Goal: Task Accomplishment & Management: Manage account settings

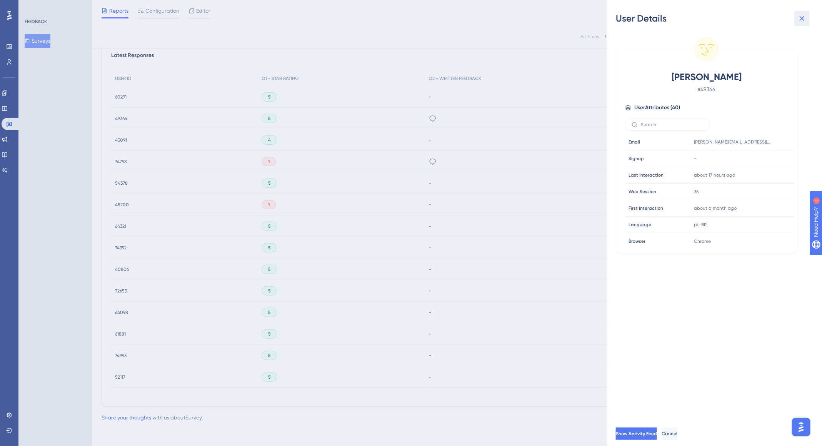
drag, startPoint x: 801, startPoint y: 18, endPoint x: 793, endPoint y: 17, distance: 8.1
click at [801, 18] on icon at bounding box center [801, 18] width 5 height 5
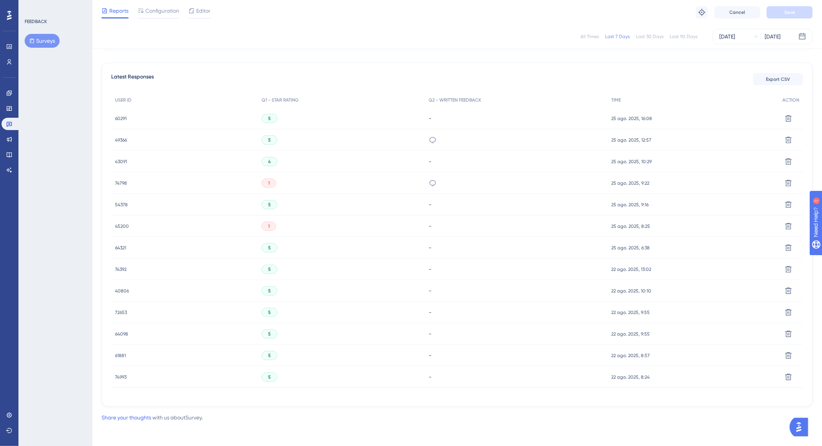
click at [593, 37] on div "All Times" at bounding box center [589, 36] width 18 height 6
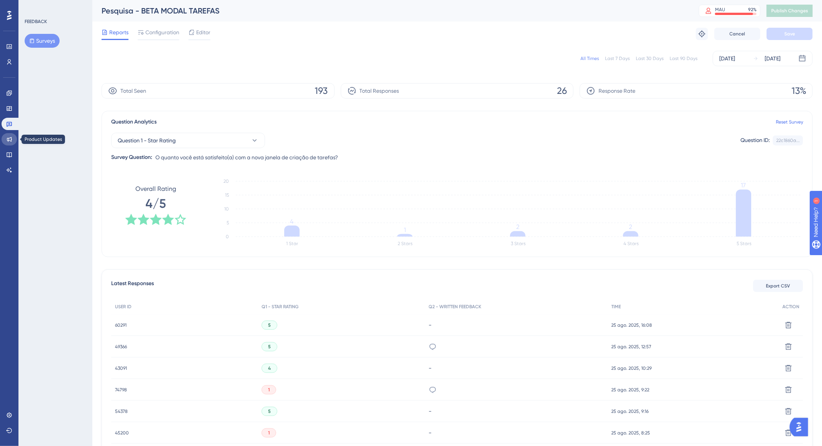
click at [11, 135] on link at bounding box center [9, 139] width 15 height 12
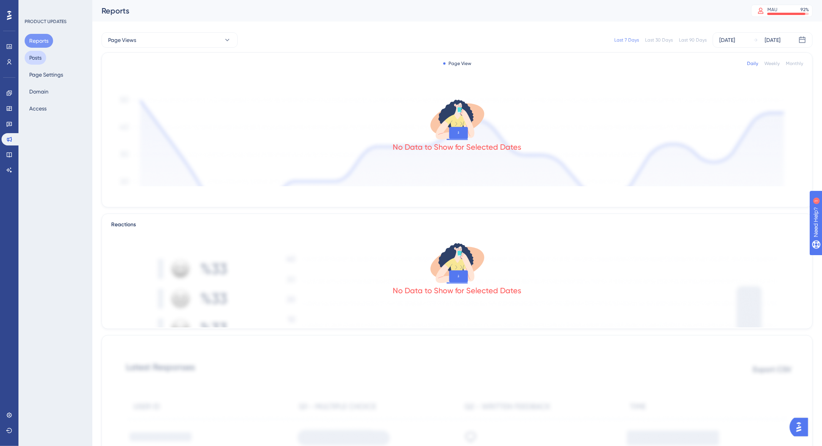
click at [42, 56] on button "Posts" at bounding box center [36, 58] width 22 height 14
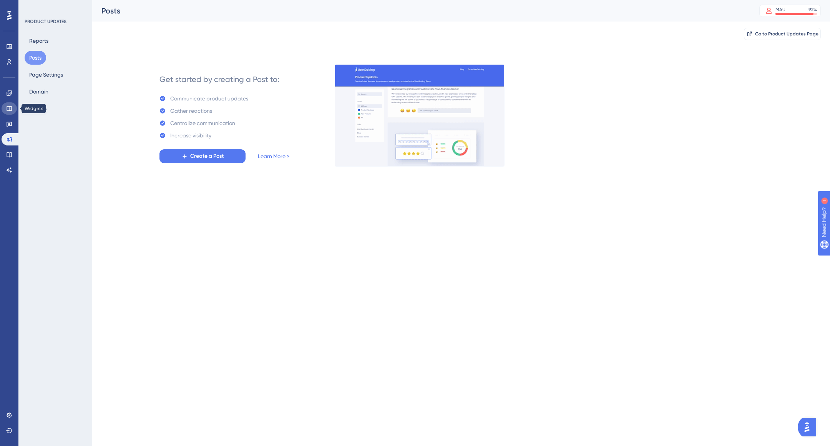
click at [7, 110] on icon at bounding box center [9, 108] width 5 height 5
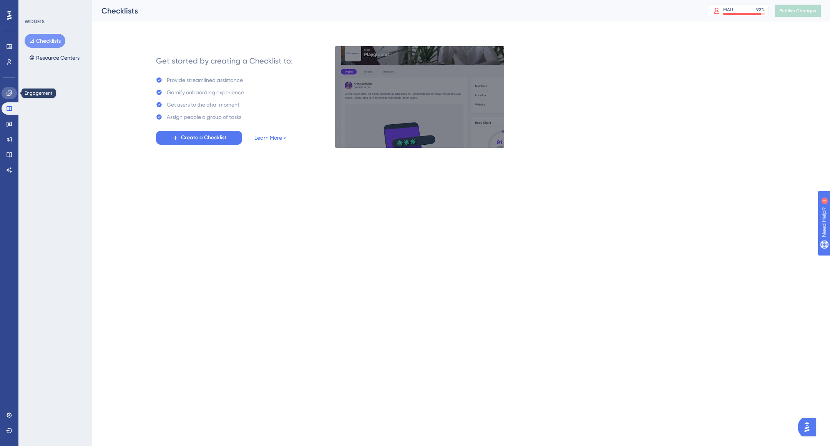
click at [10, 93] on icon at bounding box center [9, 93] width 6 height 6
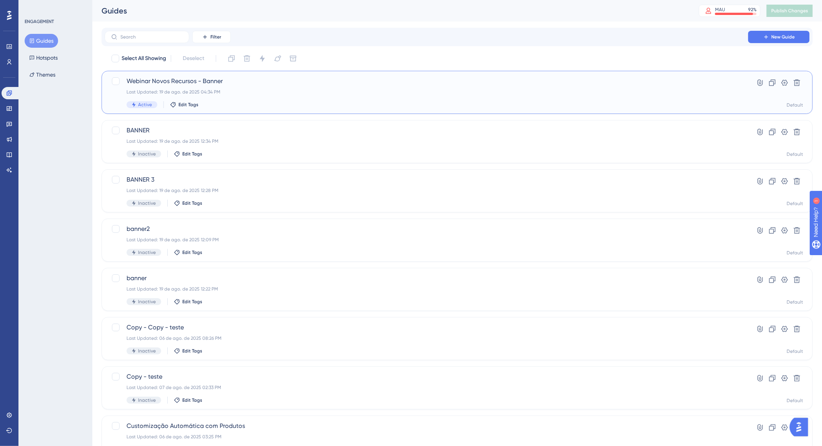
click at [266, 98] on div "Webinar Novos Recursos - Banner Last Updated: 19 de ago. de 2025 04:34 PM Activ…" at bounding box center [425, 93] width 599 height 32
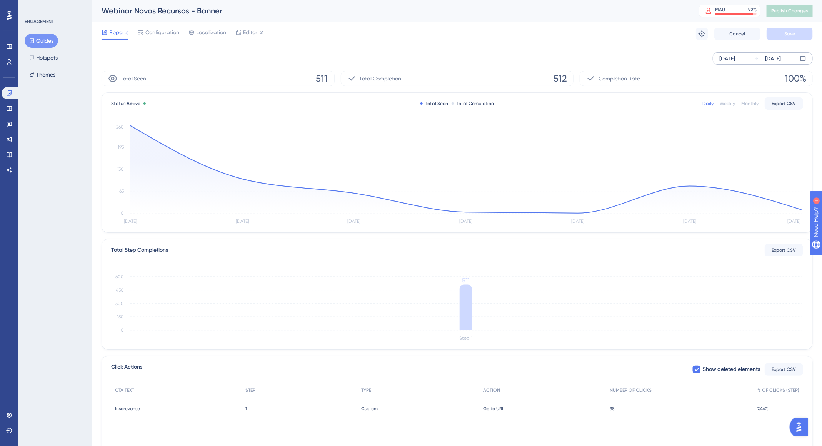
click at [757, 57] on icon at bounding box center [756, 58] width 5 height 5
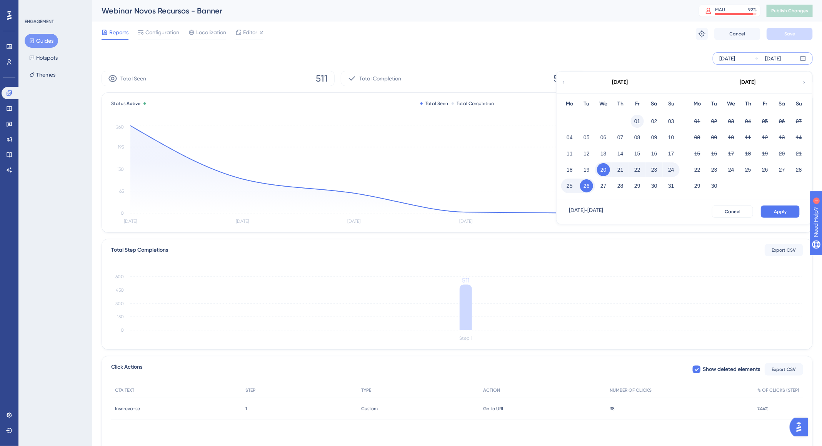
click at [635, 121] on button "01" at bounding box center [636, 121] width 13 height 13
click at [622, 44] on div "Reports Configuration Localization Editor Troubleshoot Cancel Save" at bounding box center [456, 34] width 711 height 25
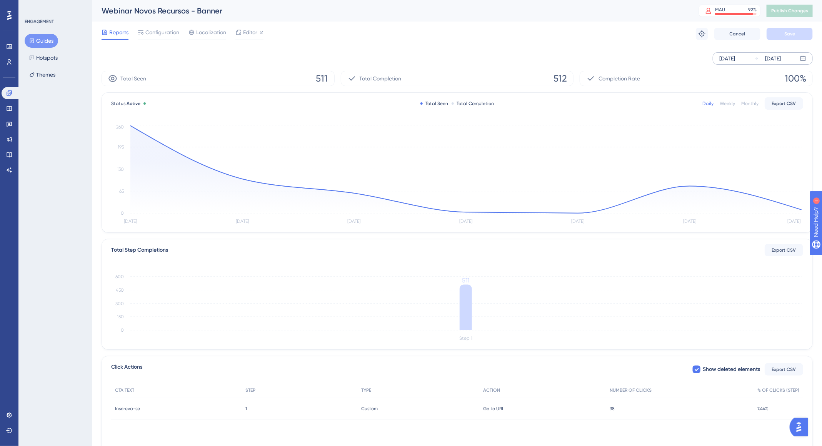
click at [780, 56] on div "[DATE]" at bounding box center [773, 58] width 16 height 9
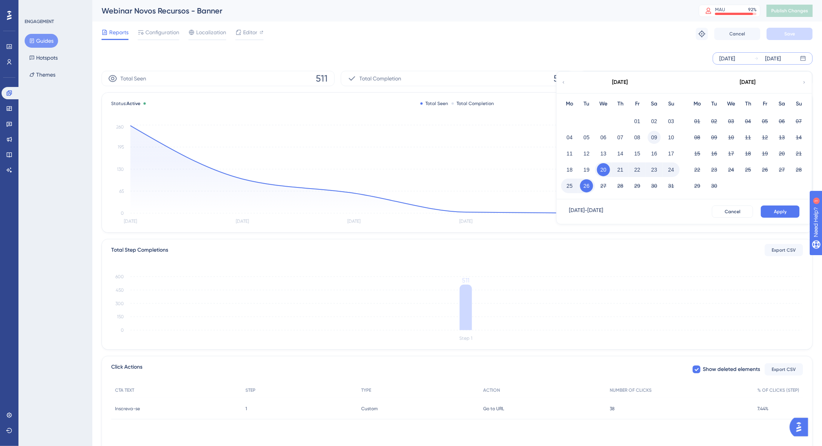
drag, startPoint x: 637, startPoint y: 123, endPoint x: 652, endPoint y: 136, distance: 20.4
click at [638, 123] on button "01" at bounding box center [636, 121] width 13 height 13
click at [799, 213] on button "Apply" at bounding box center [779, 211] width 39 height 12
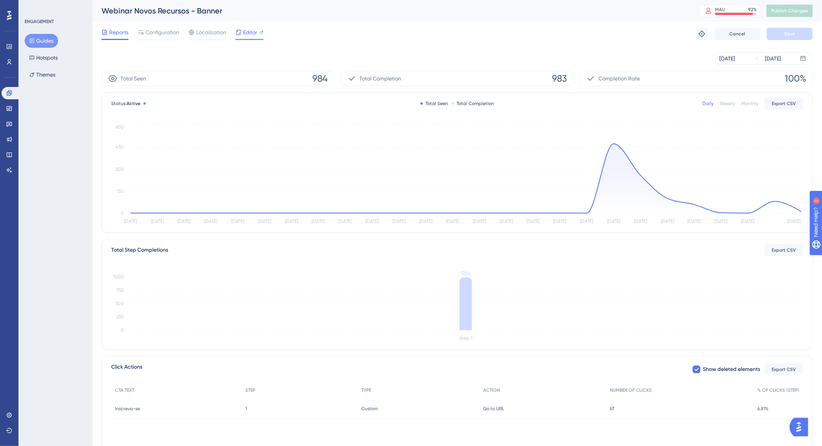
click at [255, 34] on span "Editor" at bounding box center [250, 32] width 14 height 9
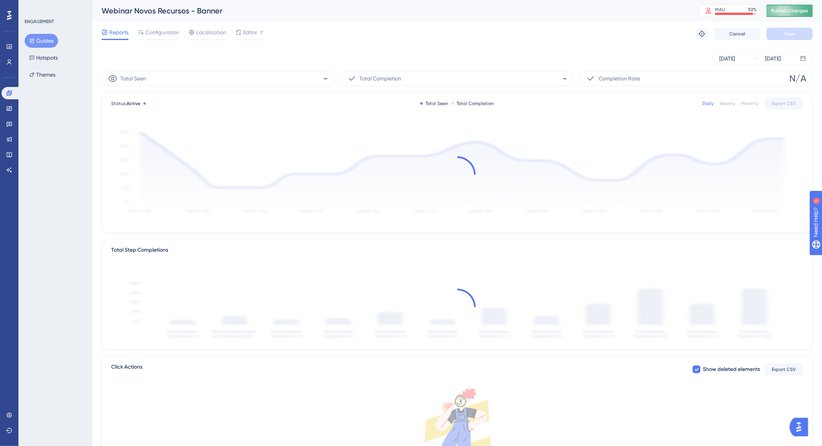
click at [807, 10] on span "Publish Changes" at bounding box center [789, 11] width 37 height 6
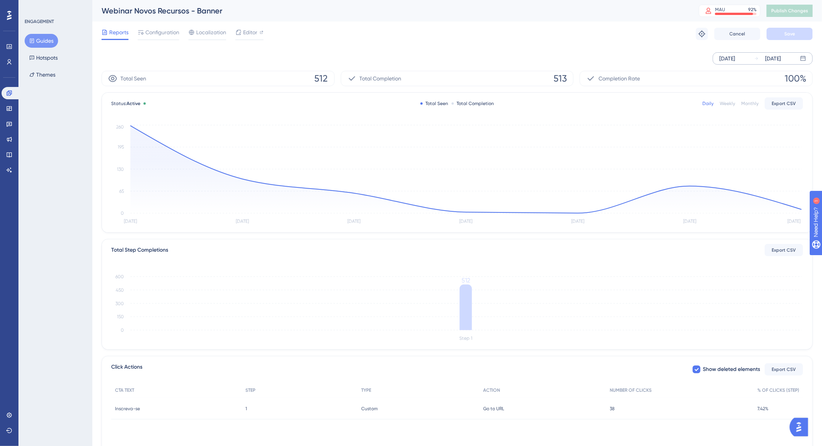
click at [735, 57] on div "Aug 20 2025" at bounding box center [727, 58] width 16 height 9
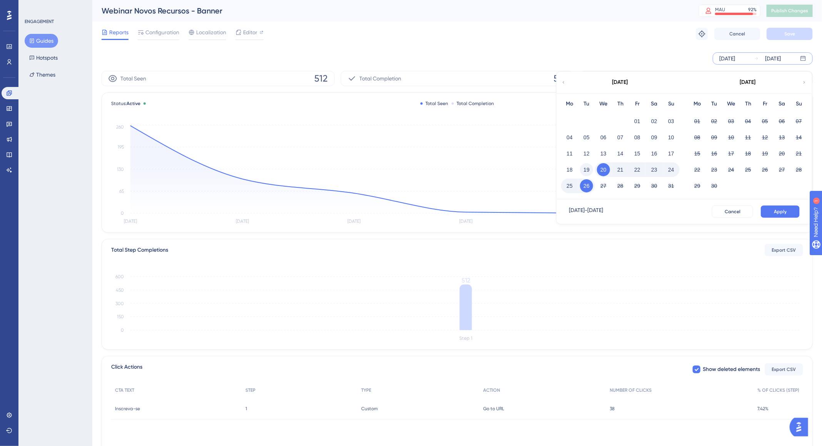
click at [589, 168] on button "19" at bounding box center [586, 169] width 13 height 13
click at [774, 209] on span "Apply" at bounding box center [780, 211] width 13 height 6
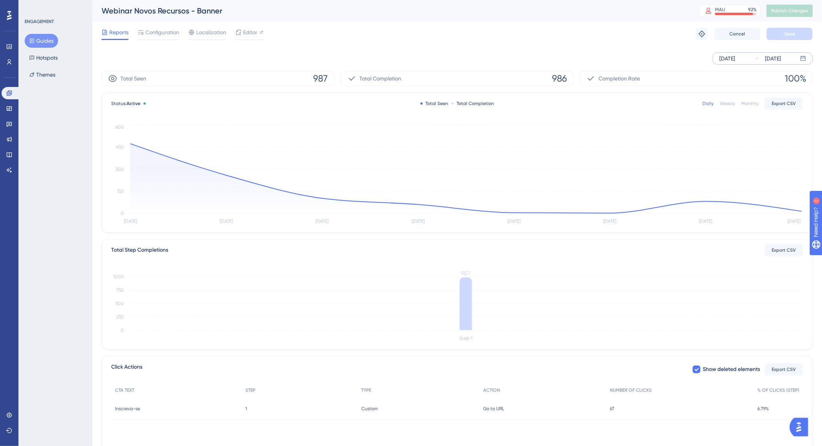
click at [47, 39] on button "Guides" at bounding box center [41, 41] width 33 height 14
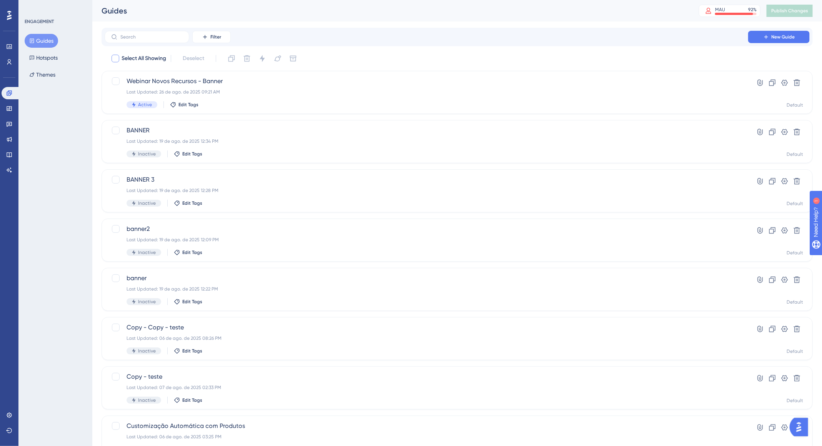
click at [129, 58] on span "Select All Showing" at bounding box center [143, 58] width 45 height 9
checkbox input "true"
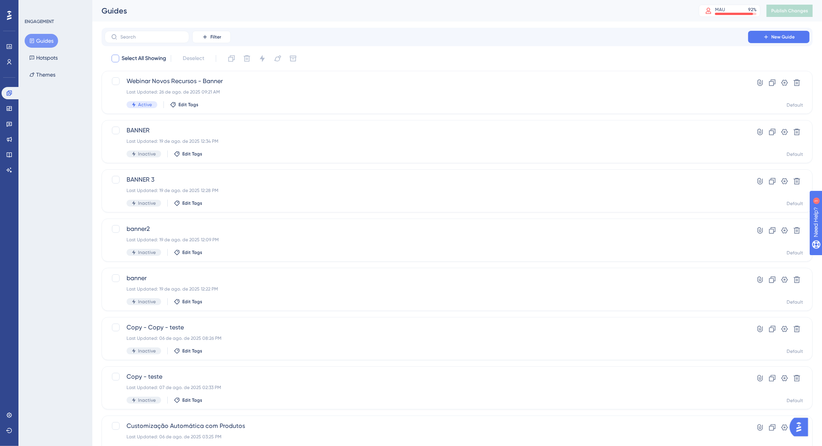
checkbox input "true"
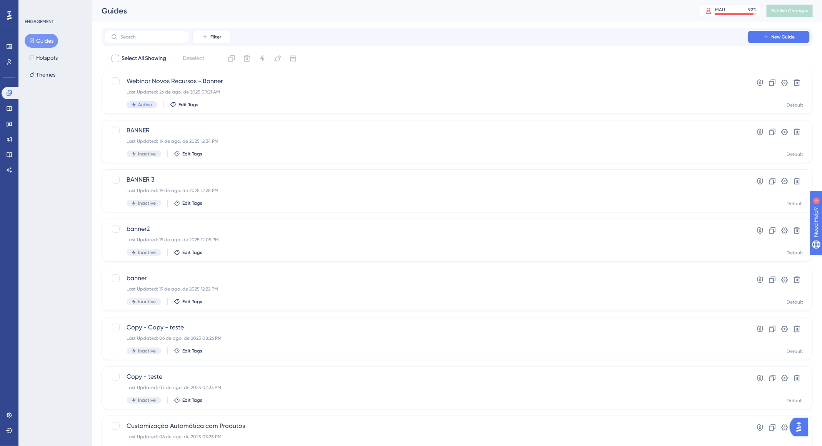
checkbox input "true"
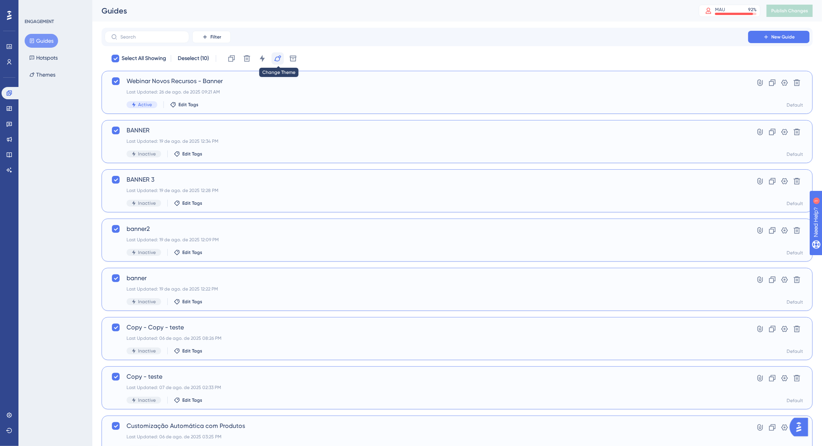
click at [276, 62] on button at bounding box center [277, 58] width 12 height 12
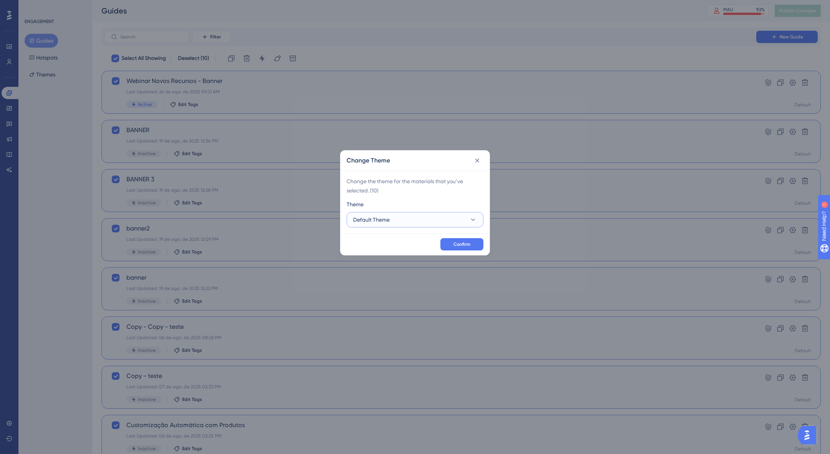
click at [413, 218] on button "Default Theme" at bounding box center [415, 219] width 137 height 15
click at [476, 162] on icon at bounding box center [478, 161] width 4 height 4
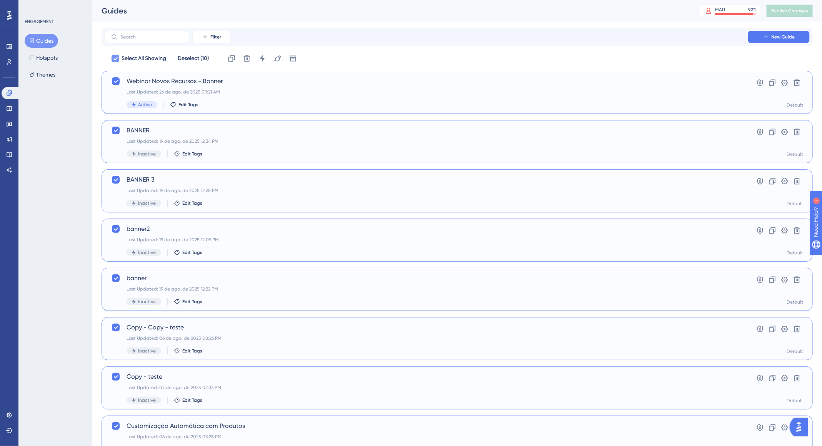
click at [117, 58] on icon at bounding box center [115, 58] width 5 height 6
checkbox input "false"
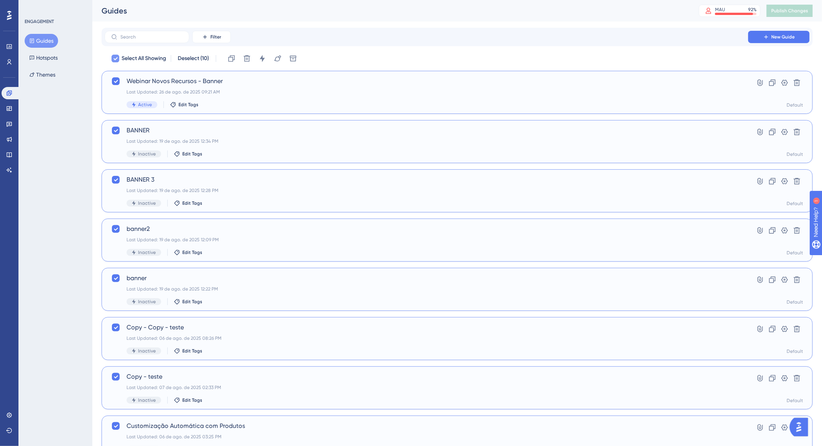
checkbox input "false"
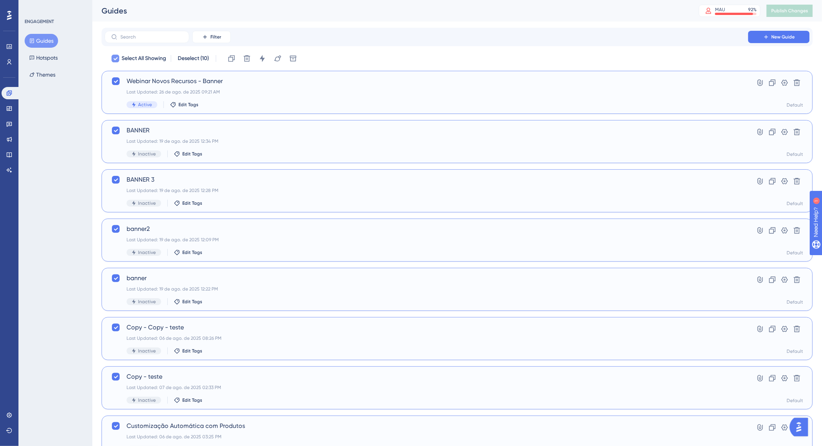
checkbox input "false"
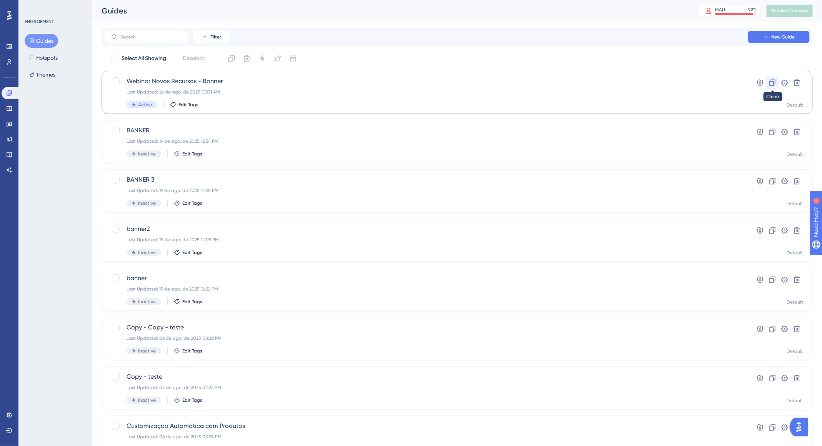
click at [772, 82] on icon at bounding box center [772, 83] width 8 height 8
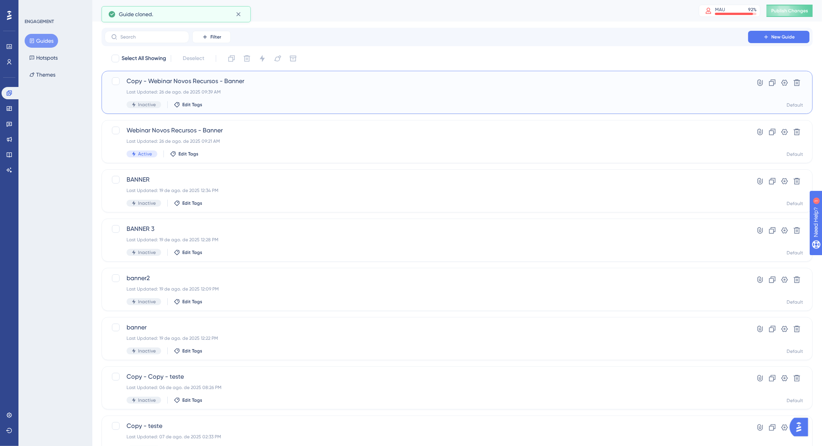
click at [235, 87] on div "Copy - Webinar Novos Recursos - Banner Last Updated: 26 de ago. de 2025 09:39 A…" at bounding box center [425, 93] width 599 height 32
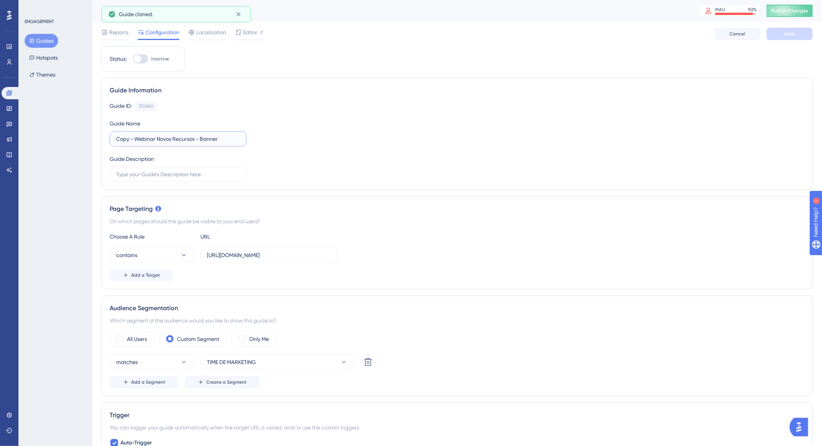
click at [167, 139] on input "Copy - Webinar Novos Recursos - Banner" at bounding box center [178, 139] width 124 height 8
drag, startPoint x: 136, startPoint y: 136, endPoint x: 102, endPoint y: 136, distance: 33.8
click at [102, 136] on div "Guide Information Guide ID: 150680 Copy Guide Name Copy - Webinar Novos Recurso…" at bounding box center [456, 134] width 711 height 112
click at [216, 138] on input "Webinar Novos Recursos - Banner" at bounding box center [178, 139] width 124 height 8
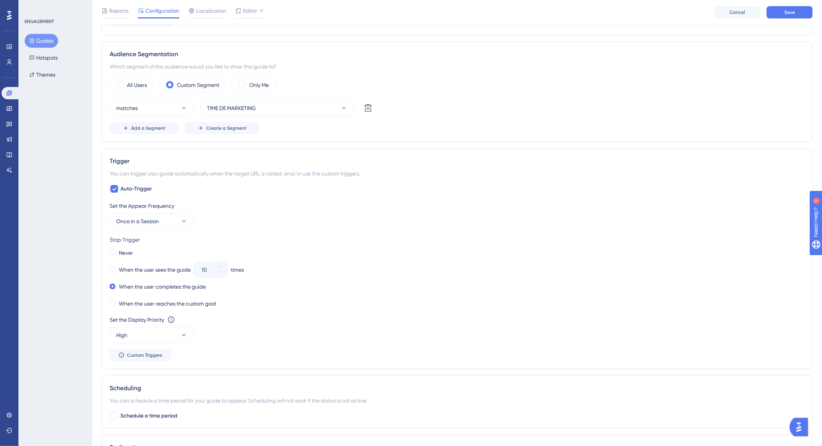
scroll to position [257, 0]
type input "Webinar Novos Recursos - Banner AO VIVO"
click at [172, 334] on button "High" at bounding box center [152, 334] width 85 height 15
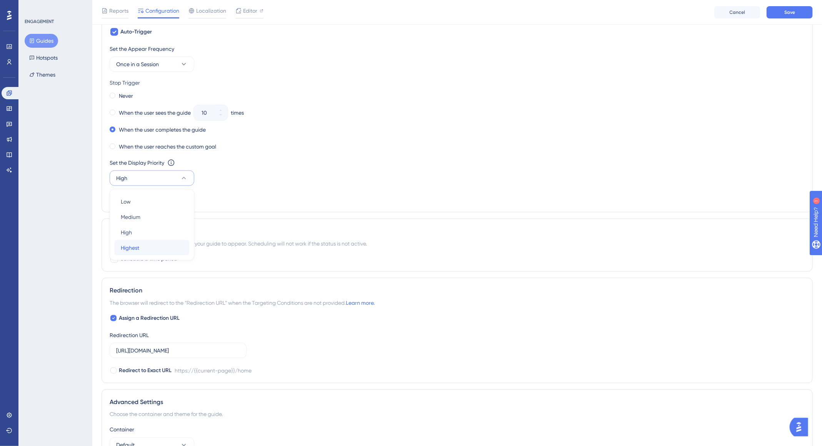
click at [163, 245] on div "Highest Highest" at bounding box center [152, 247] width 62 height 15
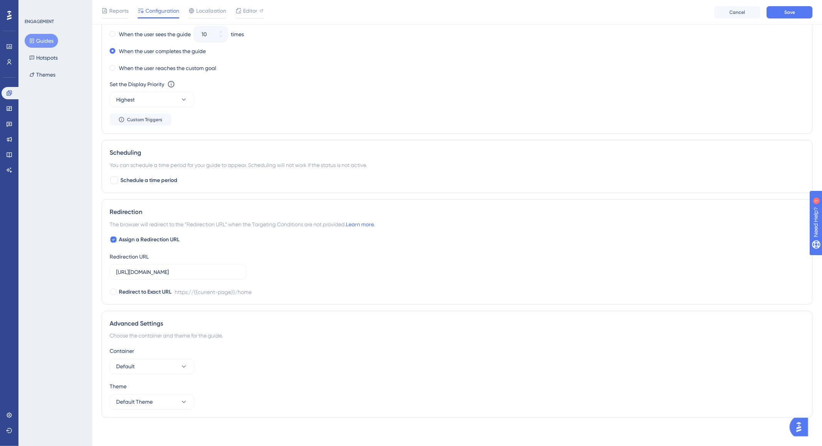
scroll to position [492, 0]
click at [160, 407] on button "Default Theme" at bounding box center [152, 401] width 85 height 15
click at [161, 422] on div "Default Theme Default Theme" at bounding box center [152, 424] width 62 height 15
click at [174, 366] on button "Default" at bounding box center [152, 365] width 85 height 15
click at [154, 388] on div "Default Default" at bounding box center [152, 389] width 62 height 15
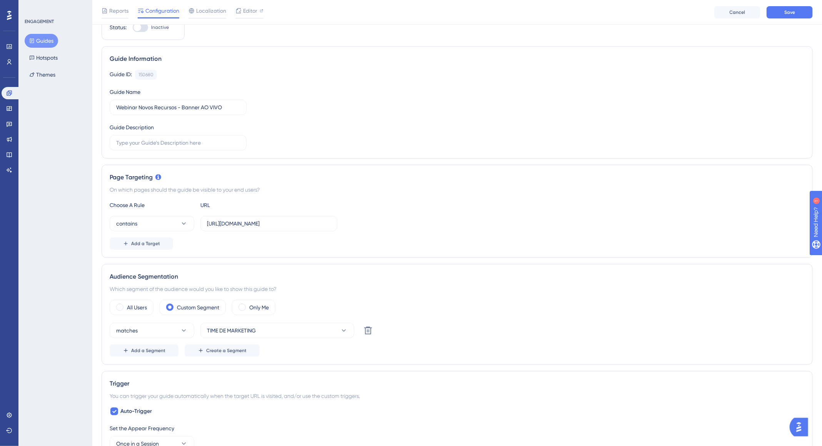
scroll to position [0, 0]
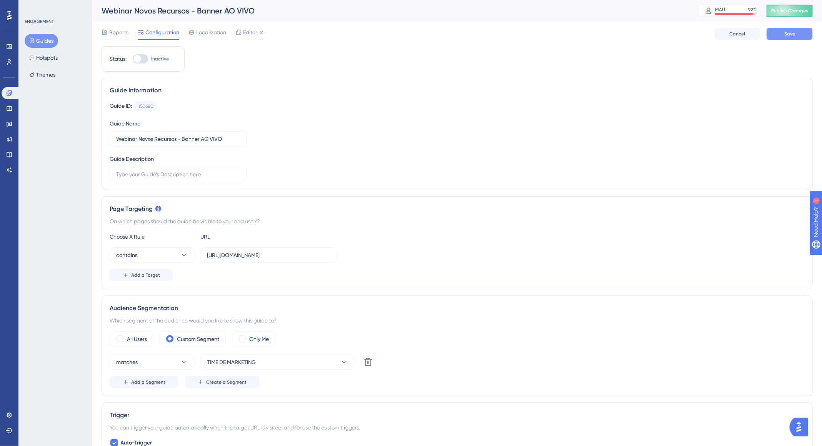
click at [804, 39] on button "Save" at bounding box center [789, 34] width 46 height 12
click at [45, 76] on button "Themes" at bounding box center [42, 75] width 35 height 14
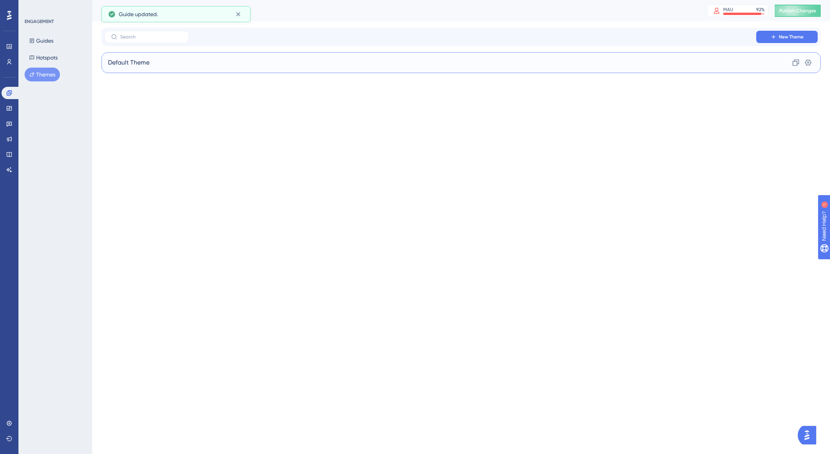
click at [204, 68] on div "Default Theme Clone Settings" at bounding box center [461, 62] width 720 height 21
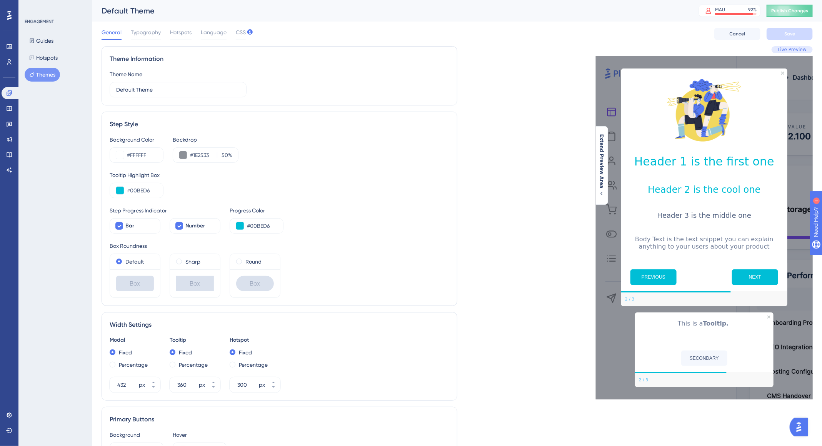
click at [37, 70] on button "Themes" at bounding box center [42, 75] width 35 height 14
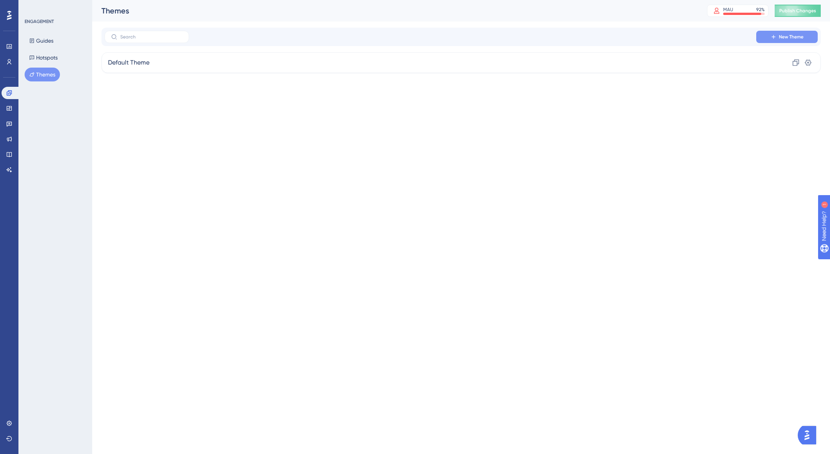
click at [772, 32] on button "New Theme" at bounding box center [788, 37] width 62 height 12
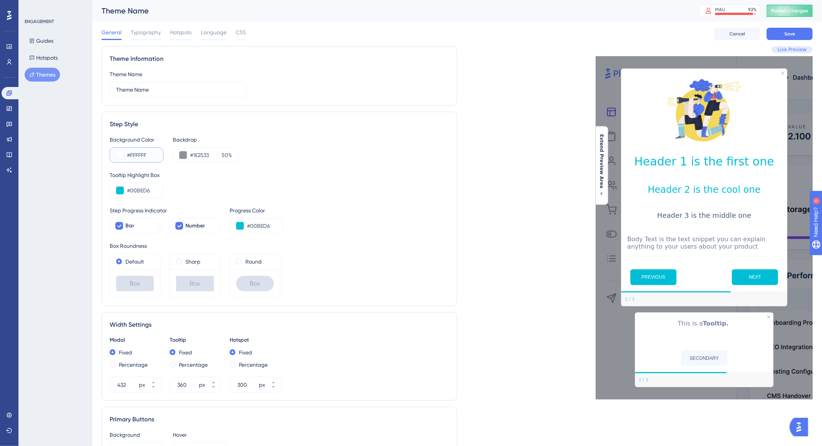
click at [120, 155] on button at bounding box center [120, 155] width 8 height 8
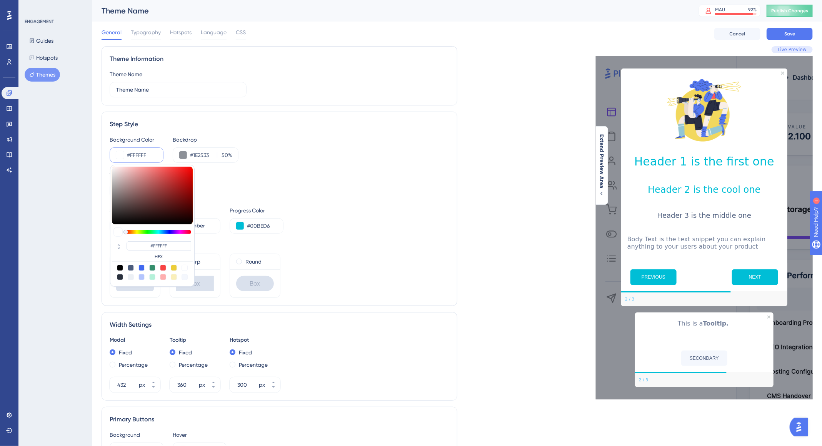
click at [409, 177] on div "Tooltip Highlight Box" at bounding box center [279, 174] width 339 height 9
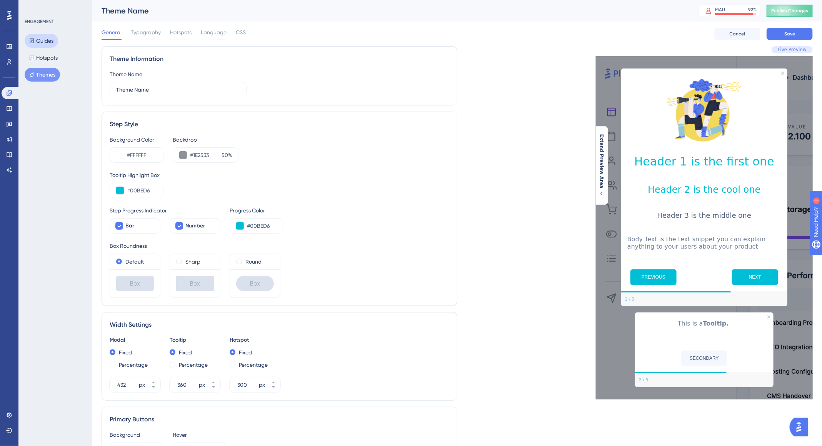
click at [42, 40] on button "Guides" at bounding box center [41, 41] width 33 height 14
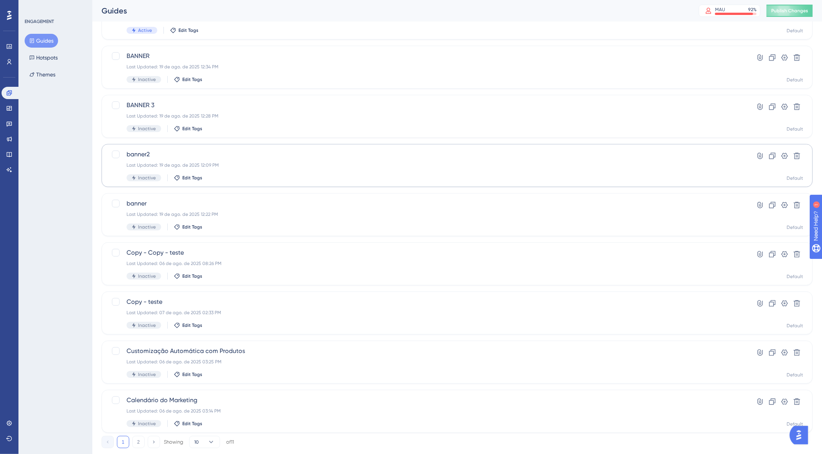
scroll to position [128, 0]
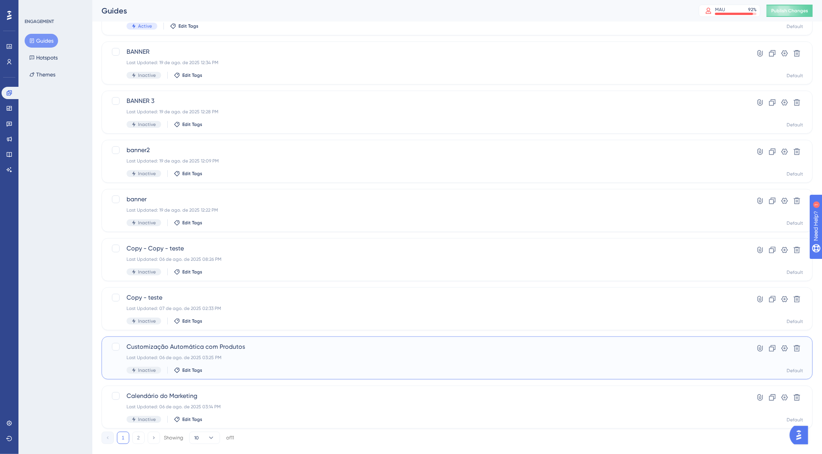
click at [310, 350] on span "Customização Automática com Produtos" at bounding box center [425, 347] width 599 height 9
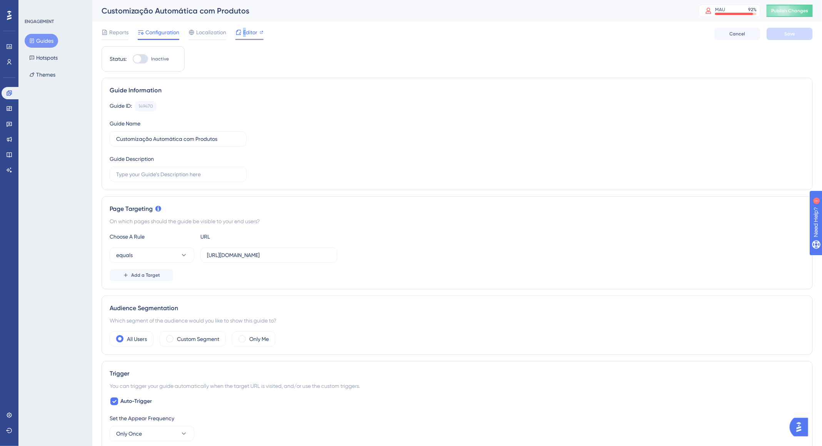
click at [244, 34] on span "Editor" at bounding box center [250, 32] width 14 height 9
click at [103, 26] on div "Reports Configuration Localization Editor Cancel Save" at bounding box center [456, 34] width 711 height 25
click at [43, 43] on button "Guides" at bounding box center [41, 41] width 33 height 14
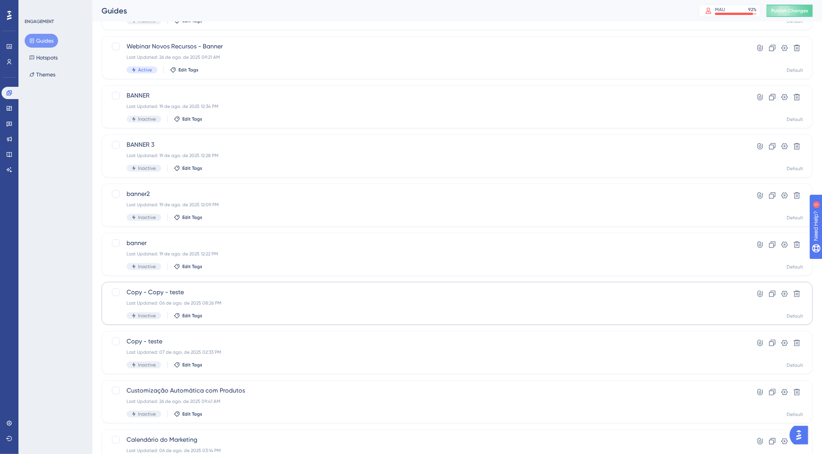
scroll to position [142, 0]
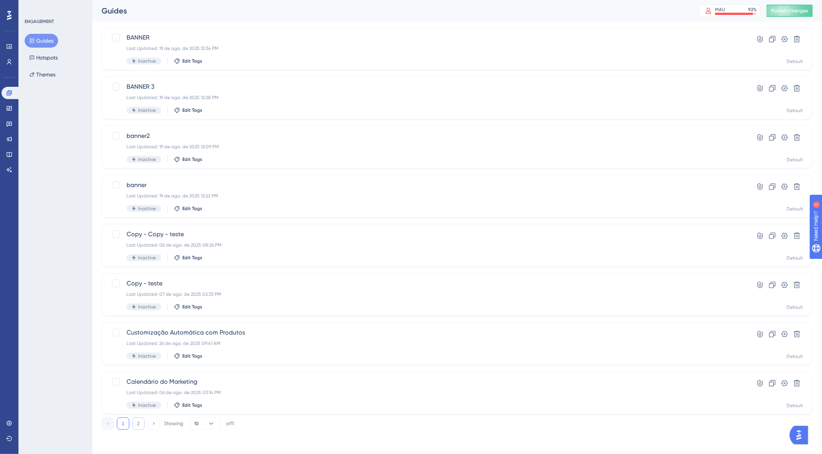
click at [142, 423] on button "2" at bounding box center [138, 424] width 12 height 12
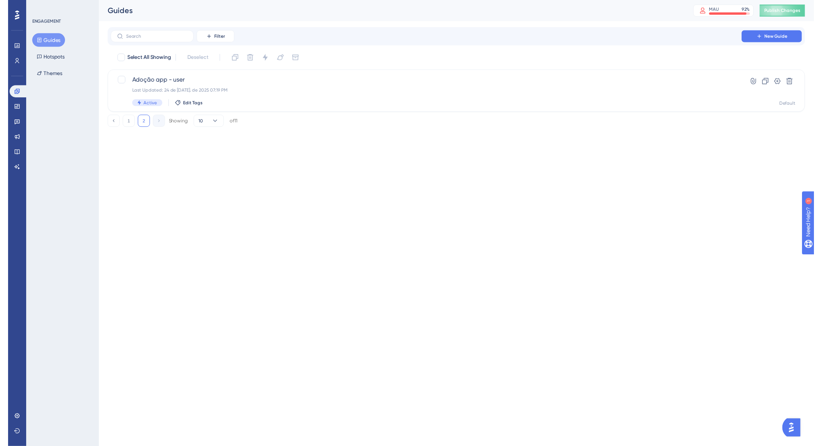
scroll to position [0, 0]
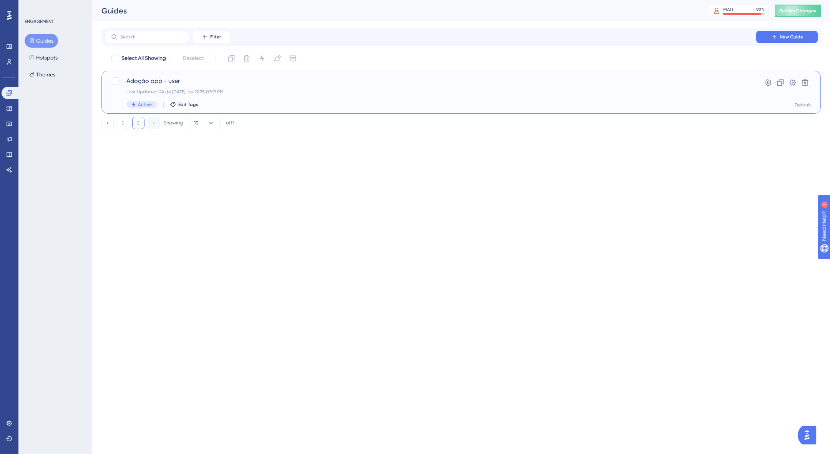
click at [181, 87] on div "Adoção app - user Last Updated: 24 de jul. de 2025 07:19 PM Active Edit Tags" at bounding box center [430, 93] width 608 height 32
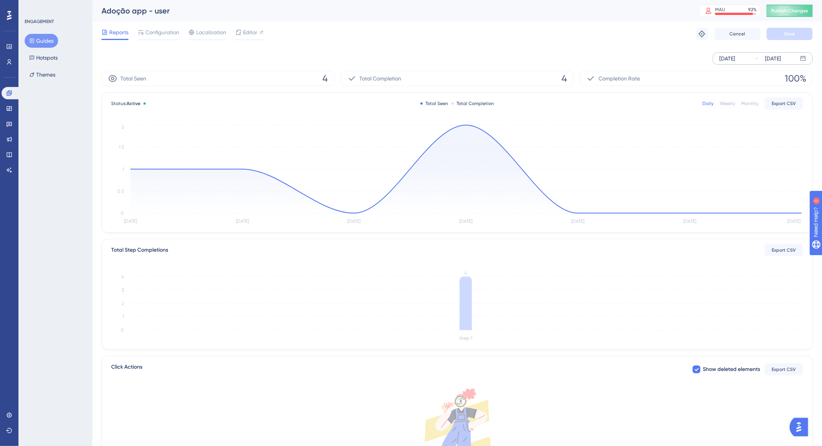
click at [735, 58] on div "Aug 20 2025" at bounding box center [727, 58] width 16 height 9
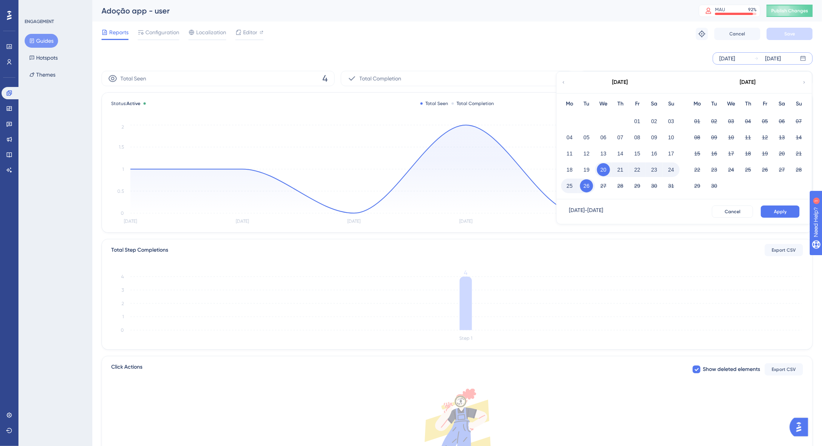
click at [566, 83] on div "[DATE]" at bounding box center [619, 83] width 127 height 22
click at [567, 81] on div "[DATE]" at bounding box center [619, 83] width 127 height 22
click at [564, 82] on icon at bounding box center [563, 82] width 5 height 7
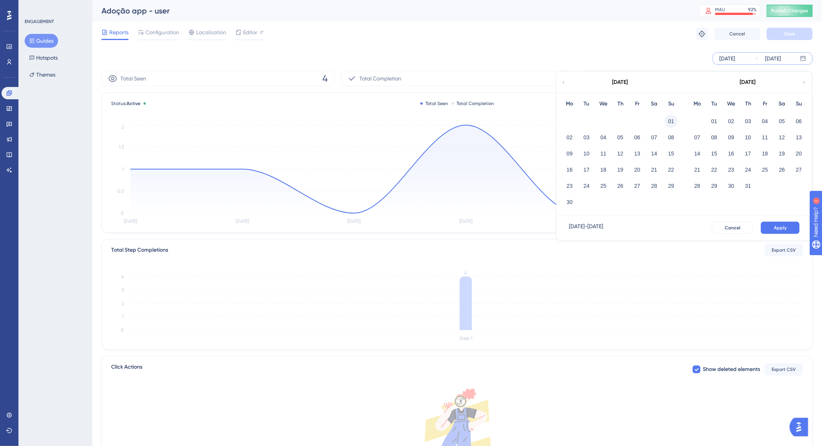
click at [674, 120] on button "01" at bounding box center [670, 121] width 13 height 13
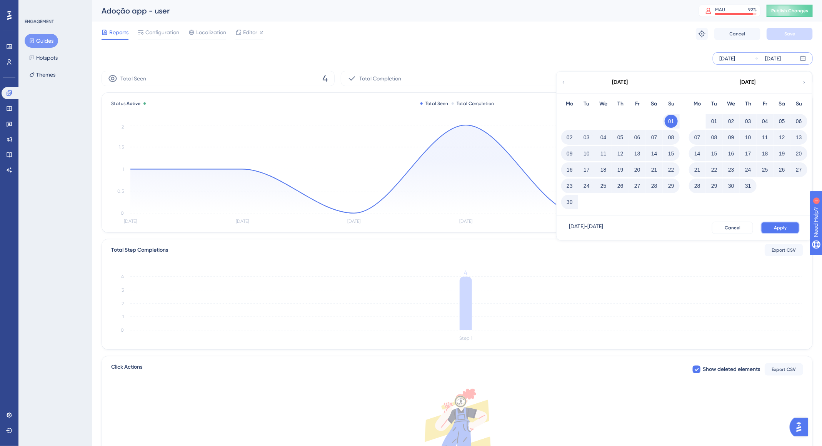
click at [786, 231] on button "Apply" at bounding box center [779, 227] width 39 height 12
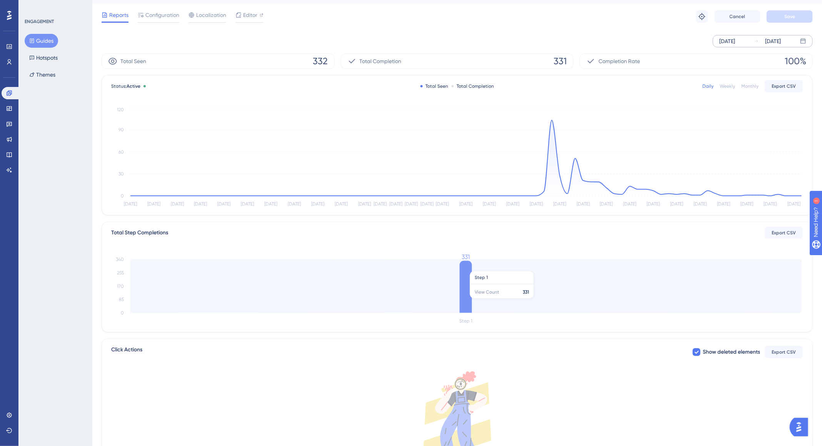
scroll to position [16, 0]
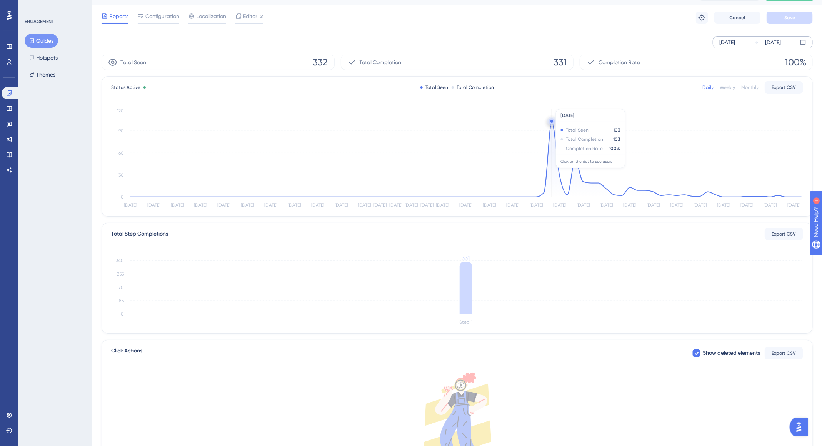
click at [549, 158] on icon at bounding box center [465, 159] width 671 height 76
click at [733, 43] on div "Jun 01 2025" at bounding box center [727, 42] width 16 height 9
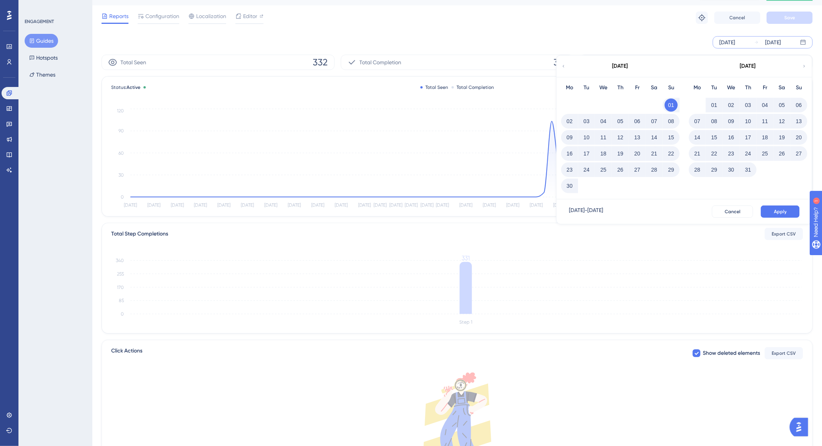
click at [602, 168] on button "25" at bounding box center [603, 169] width 13 height 13
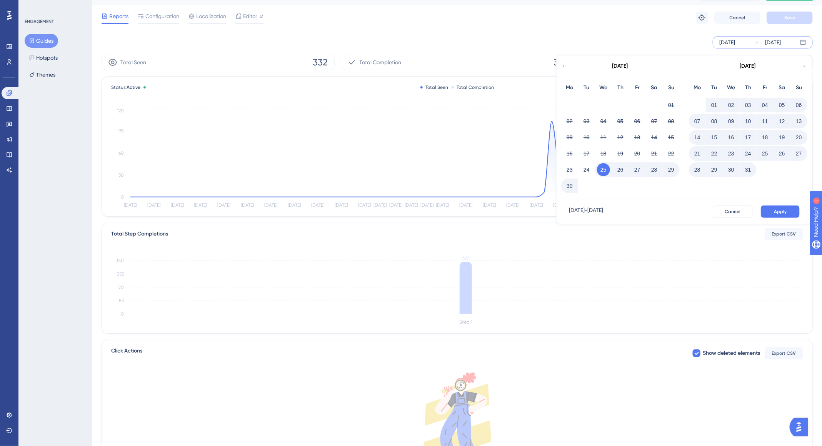
click at [604, 168] on button "25" at bounding box center [603, 169] width 13 height 13
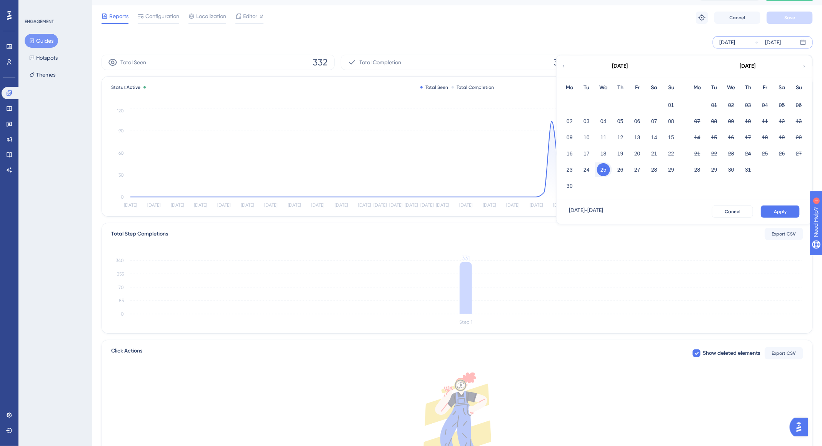
click at [604, 168] on button "25" at bounding box center [603, 169] width 13 height 13
click at [605, 168] on button "25" at bounding box center [603, 169] width 13 height 13
click at [782, 153] on button "26" at bounding box center [781, 153] width 13 height 13
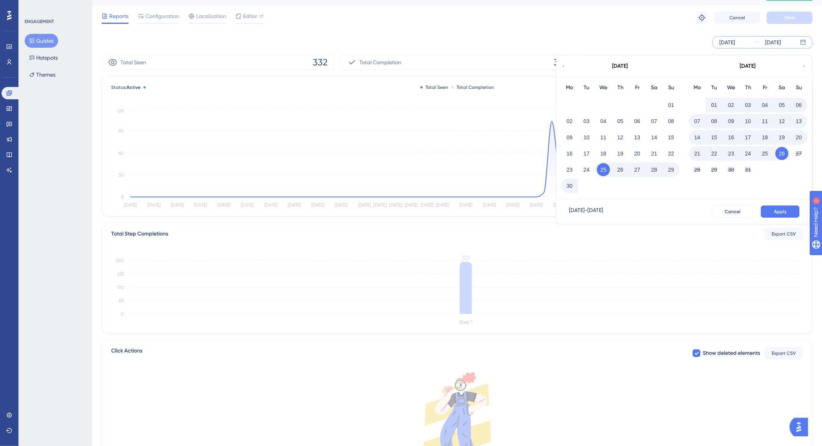
click at [765, 155] on button "25" at bounding box center [764, 153] width 13 height 13
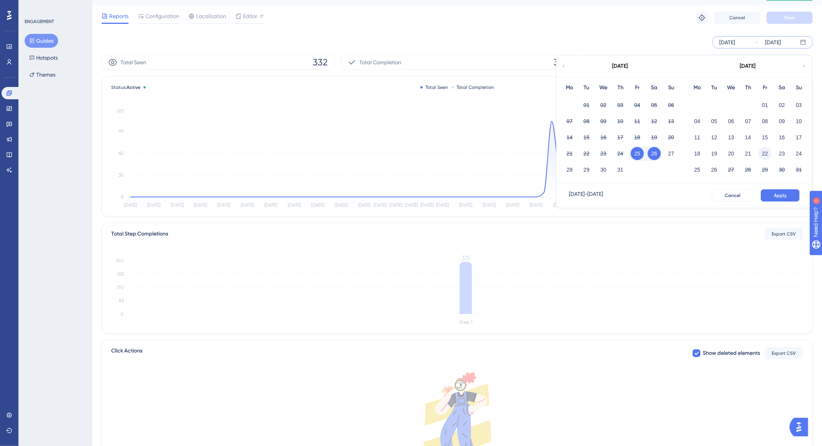
click at [762, 154] on button "22" at bounding box center [764, 153] width 13 height 13
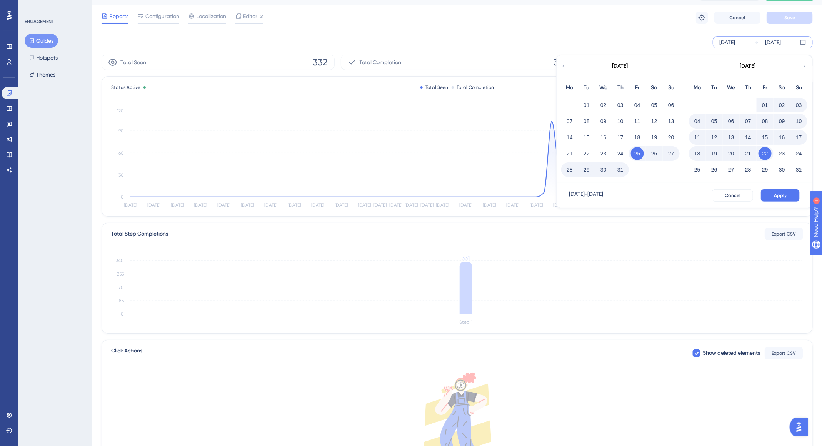
click at [704, 168] on div "25" at bounding box center [697, 169] width 17 height 15
click at [764, 146] on div "22" at bounding box center [764, 153] width 17 height 15
click at [767, 151] on button "22" at bounding box center [764, 153] width 13 height 13
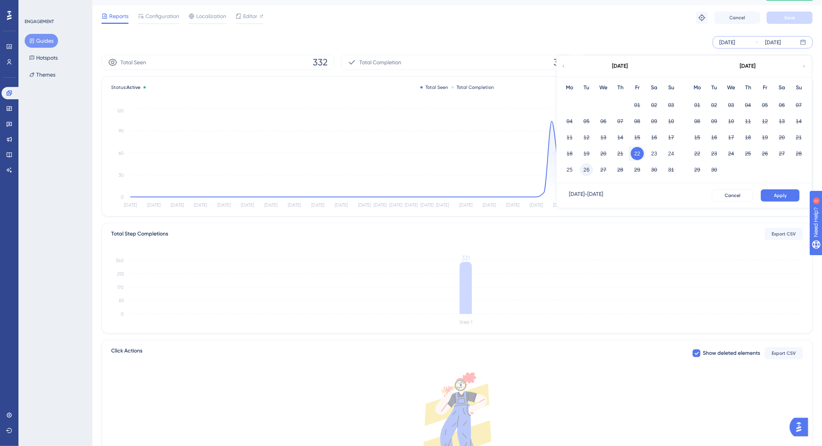
click at [586, 169] on button "26" at bounding box center [586, 169] width 13 height 13
click at [564, 64] on icon at bounding box center [563, 66] width 5 height 7
click at [761, 153] on button "25" at bounding box center [764, 153] width 13 height 13
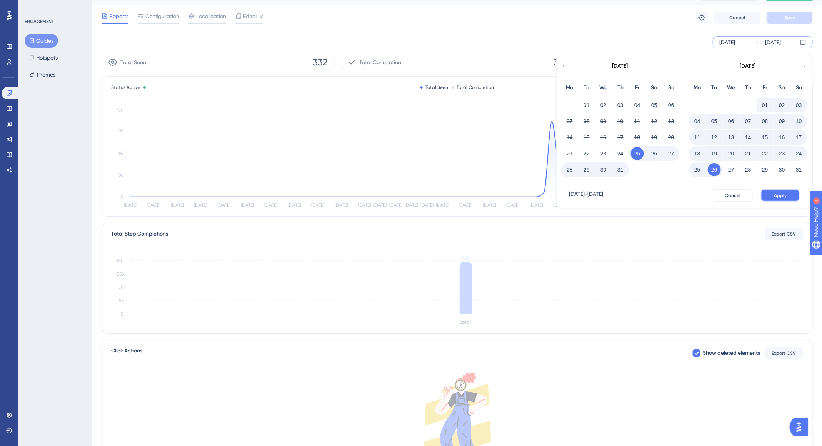
click at [779, 193] on span "Apply" at bounding box center [780, 195] width 13 height 6
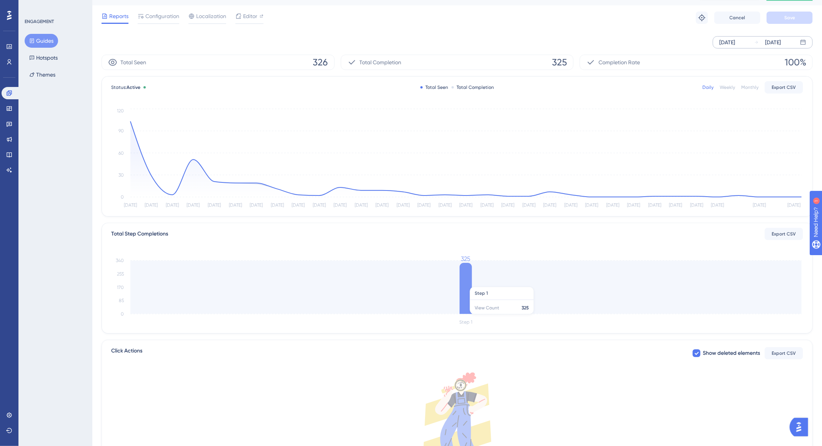
click at [466, 282] on icon at bounding box center [465, 288] width 12 height 51
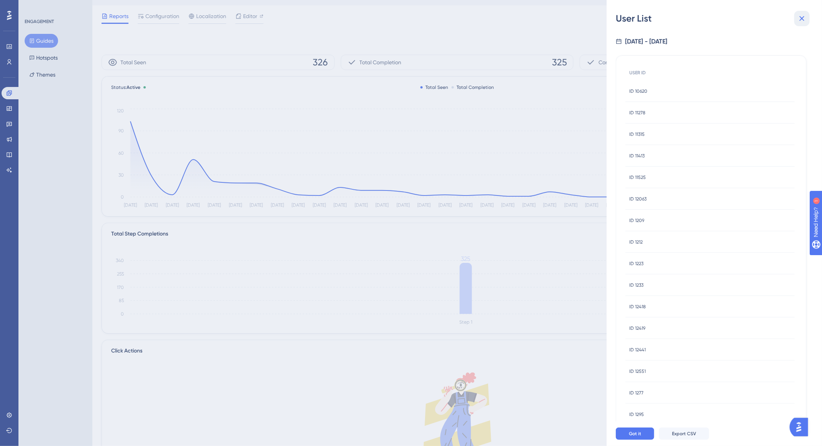
click at [803, 19] on icon at bounding box center [801, 18] width 9 height 9
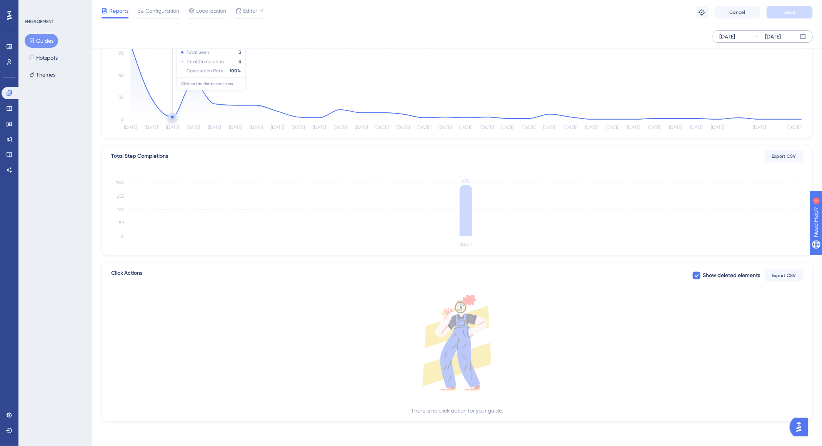
scroll to position [0, 0]
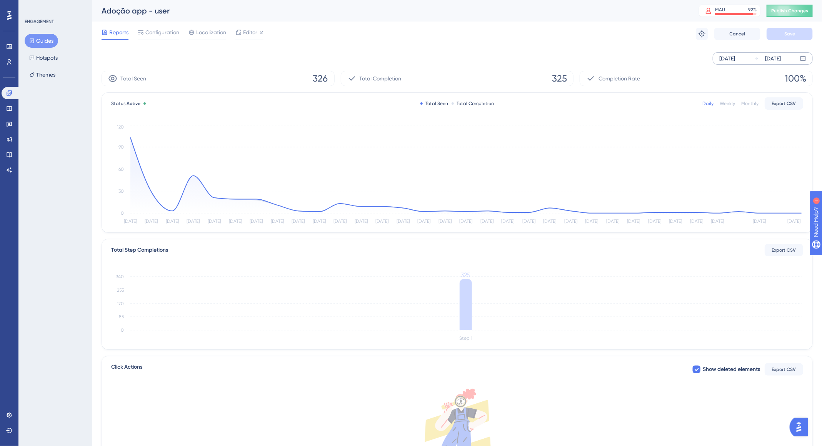
click at [51, 35] on button "Guides" at bounding box center [41, 41] width 33 height 14
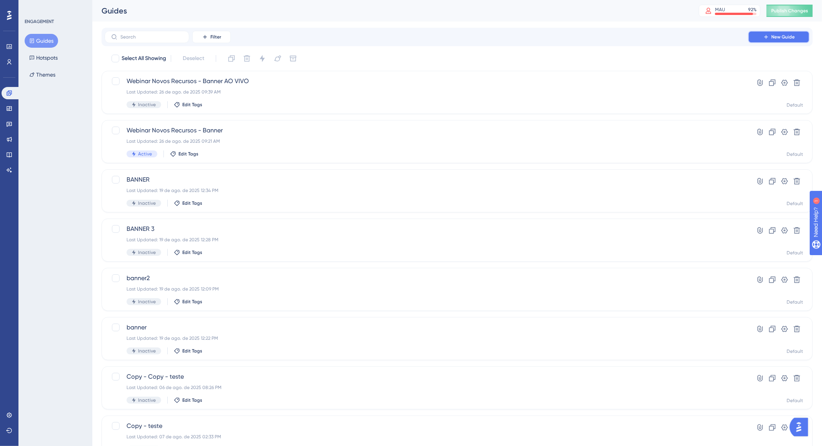
click at [800, 38] on button "New Guide" at bounding box center [779, 37] width 62 height 12
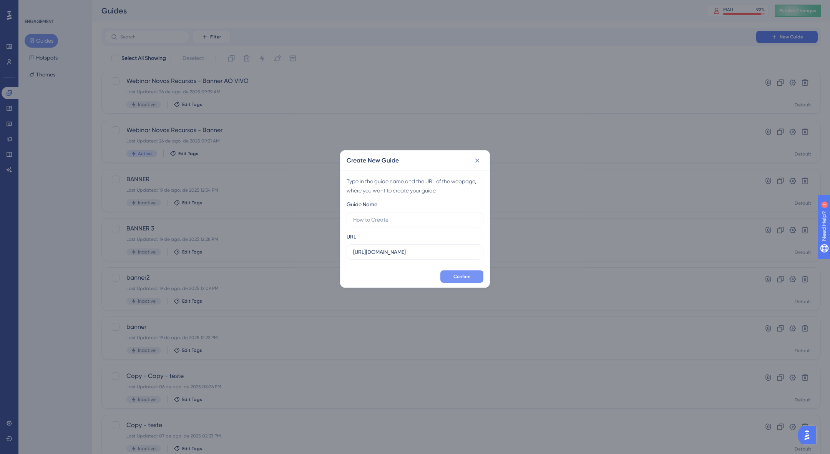
type input "w"
click at [374, 219] on input "WEBINRA AO VIVO" at bounding box center [415, 220] width 124 height 8
type input "WEBINAR AO VIVO"
click at [461, 279] on span "Confirm" at bounding box center [462, 277] width 17 height 6
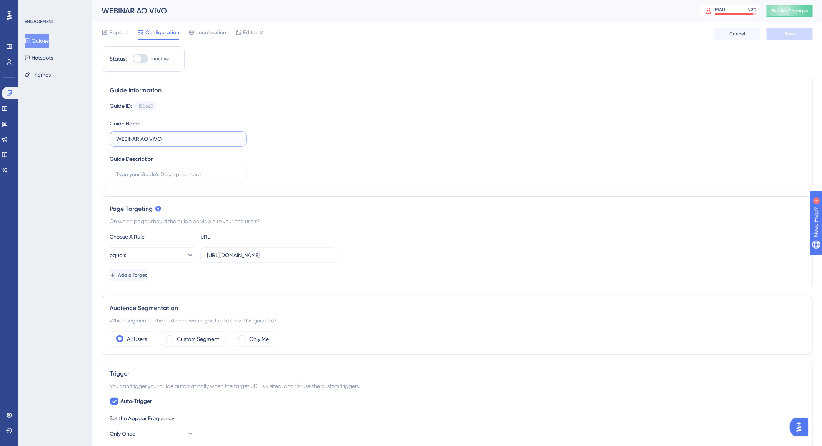
click at [141, 140] on input "WEBINAR AO VIVO" at bounding box center [178, 139] width 124 height 8
type input "WEBINAR RECURSOS AO VIVO"
click at [209, 335] on label "Custom Segment" at bounding box center [198, 338] width 42 height 9
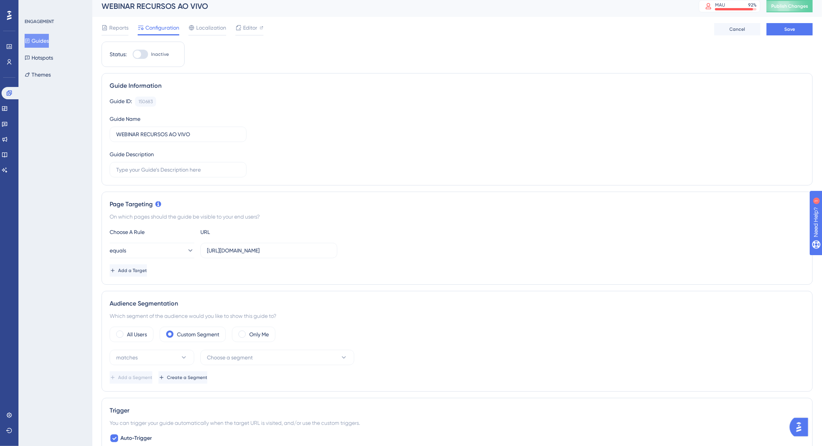
scroll to position [82, 0]
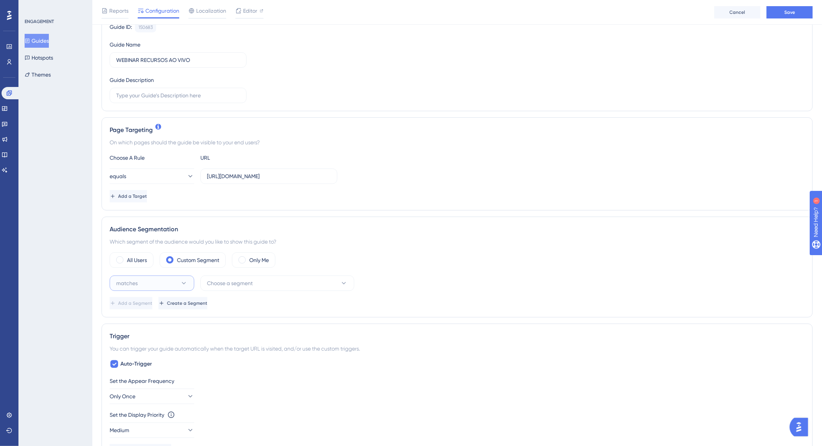
click at [170, 284] on button "matches" at bounding box center [152, 282] width 85 height 15
drag, startPoint x: 148, startPoint y: 303, endPoint x: 155, endPoint y: 301, distance: 6.8
click at [149, 303] on div "matches matches" at bounding box center [152, 306] width 62 height 15
click at [228, 285] on span "Choose a segment" at bounding box center [230, 282] width 46 height 9
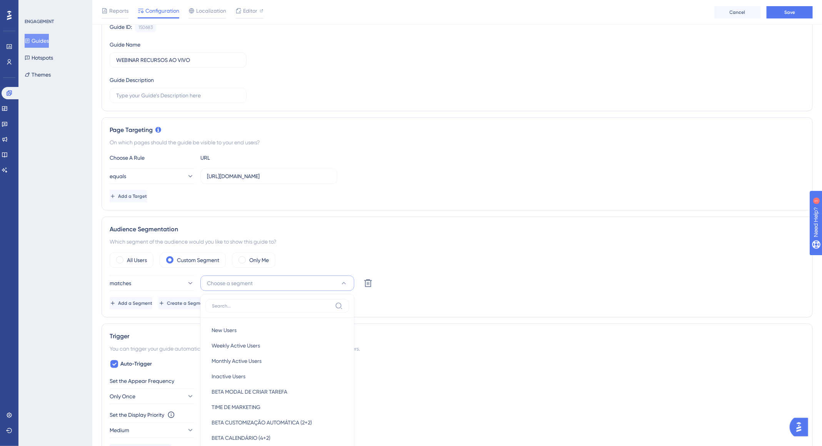
scroll to position [230, 0]
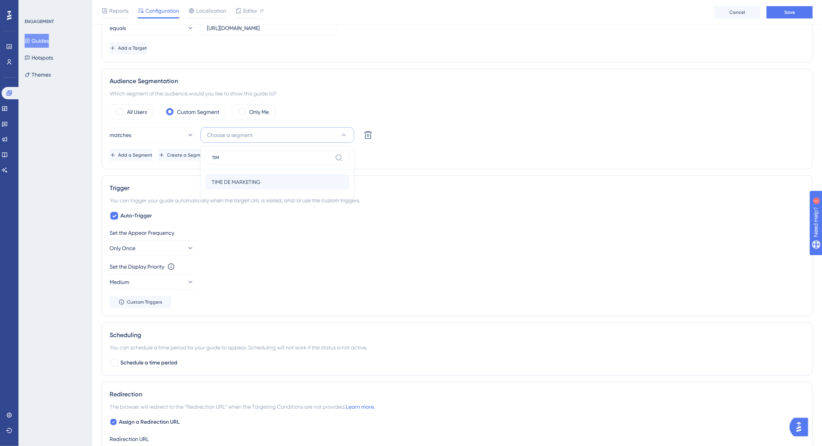
type input "TIM"
click at [261, 177] on div "TIME DE MARKETING TIME DE MARKETING" at bounding box center [276, 181] width 131 height 15
click at [154, 247] on button "Only Once" at bounding box center [152, 247] width 85 height 15
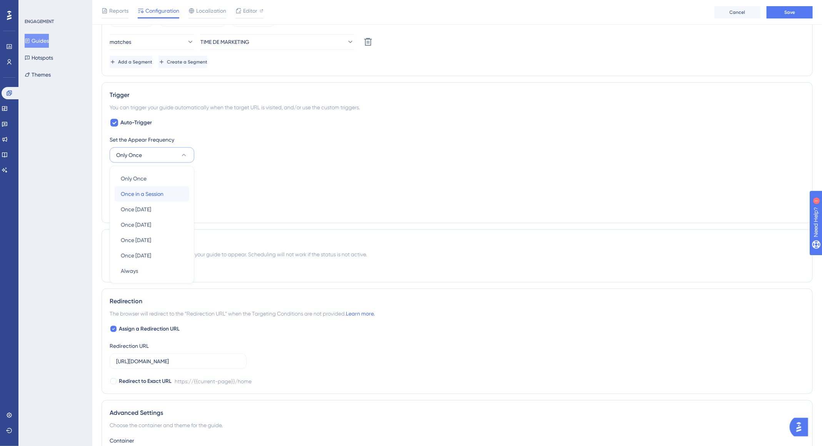
click at [166, 192] on div "Once in a Session Once in a Session" at bounding box center [152, 193] width 62 height 15
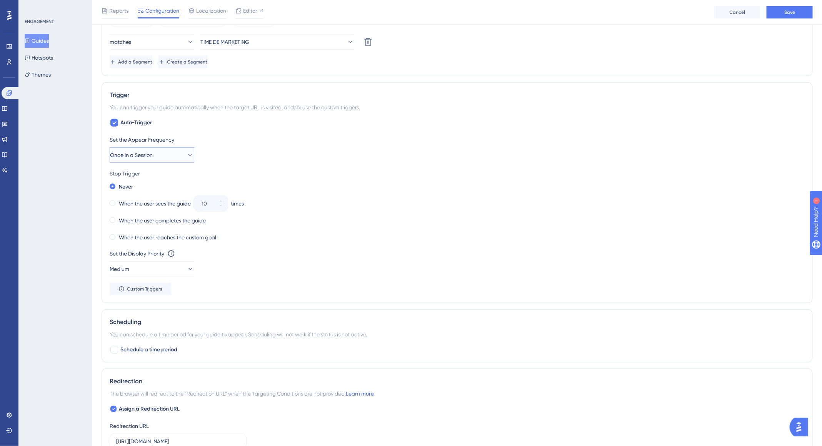
click at [149, 153] on span "Once in a Session" at bounding box center [131, 154] width 43 height 9
click at [335, 235] on div "When the user reaches the custom goal" at bounding box center [457, 237] width 695 height 11
click at [146, 266] on button "Médio" at bounding box center [152, 268] width 85 height 15
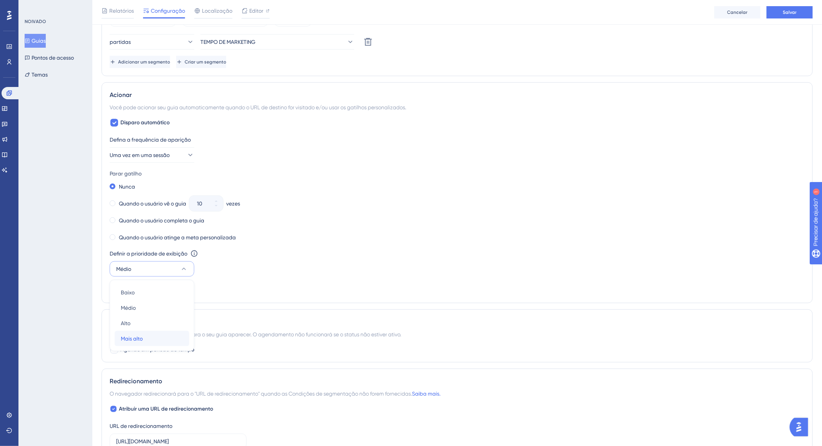
click at [142, 335] on font "Mais alto" at bounding box center [132, 338] width 22 height 6
click at [170, 218] on font "Quando o usuário completa o guia" at bounding box center [161, 220] width 85 height 6
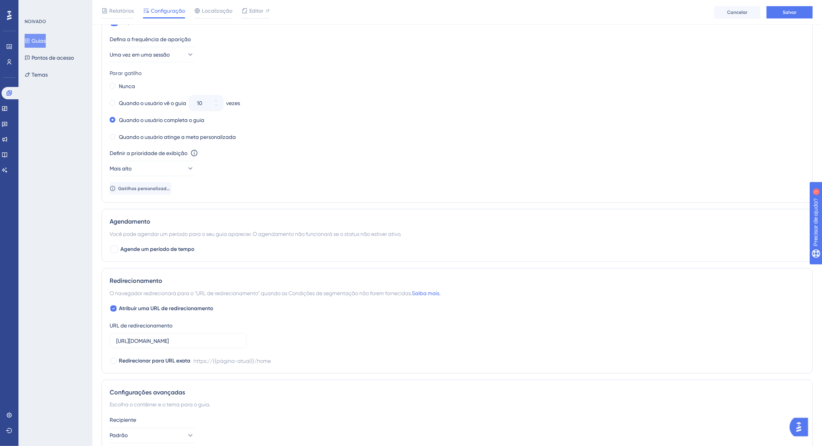
scroll to position [63, 0]
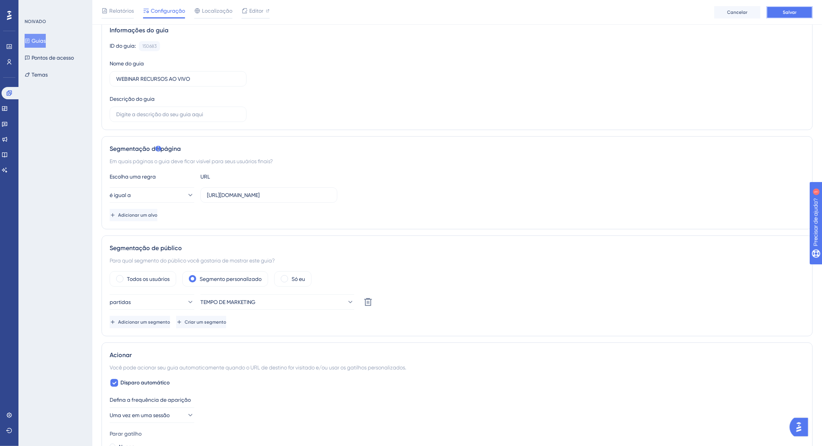
click at [800, 12] on button "Salvar" at bounding box center [789, 12] width 46 height 12
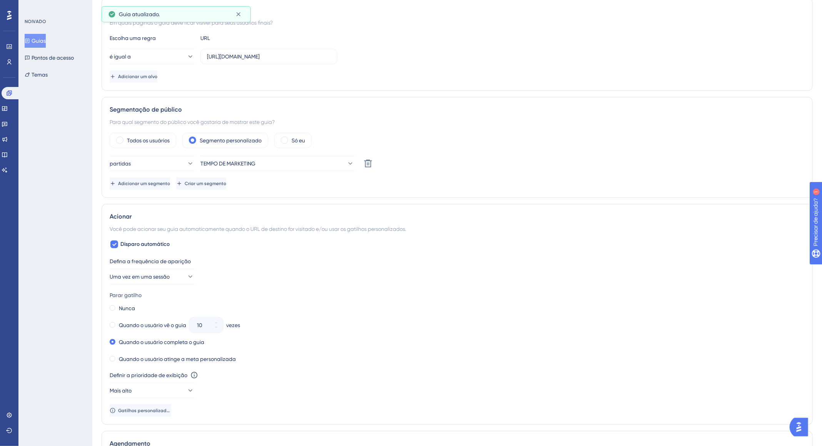
scroll to position [489, 0]
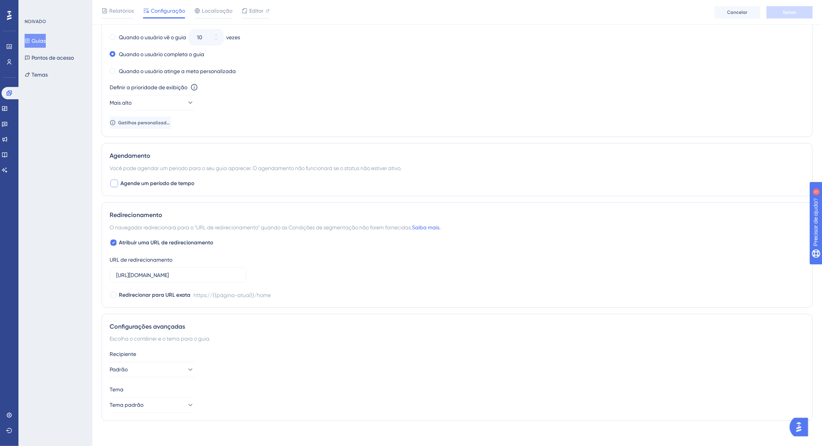
click at [175, 182] on font "Agende um período de tempo" at bounding box center [157, 183] width 74 height 7
checkbox input "true"
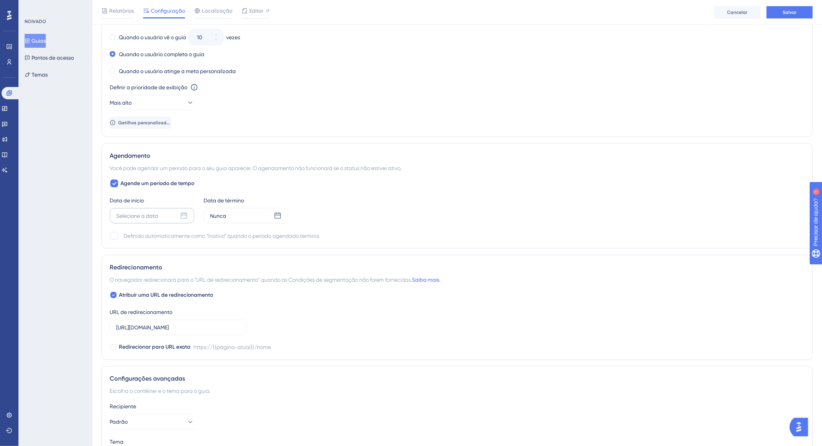
click at [162, 209] on div "Selecione a data" at bounding box center [152, 215] width 85 height 15
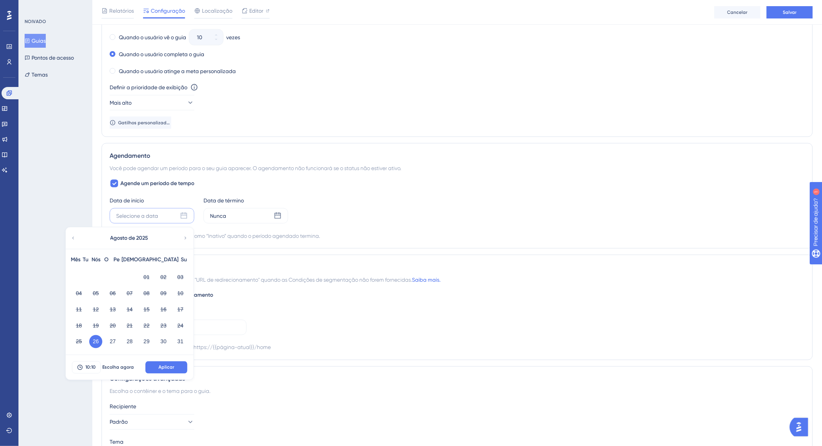
click at [97, 342] on font "26" at bounding box center [96, 341] width 6 height 9
click at [88, 366] on font "10:10" at bounding box center [90, 366] width 10 height 5
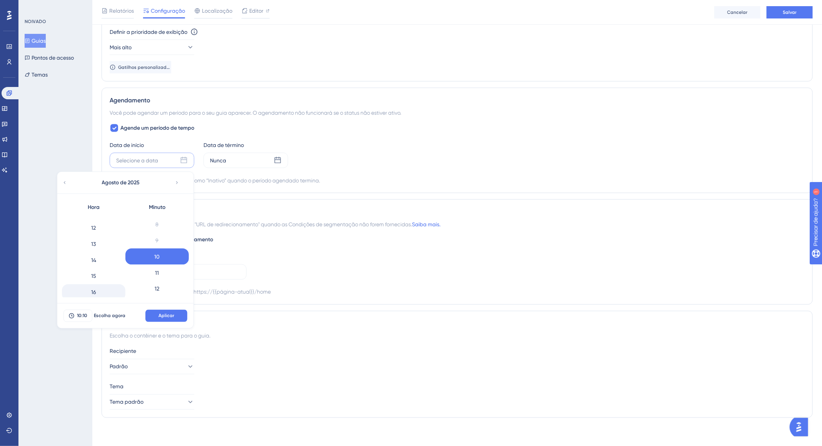
scroll to position [195, 0]
click at [96, 234] on div "13" at bounding box center [93, 238] width 63 height 16
click at [158, 265] on div "55" at bounding box center [156, 268] width 63 height 16
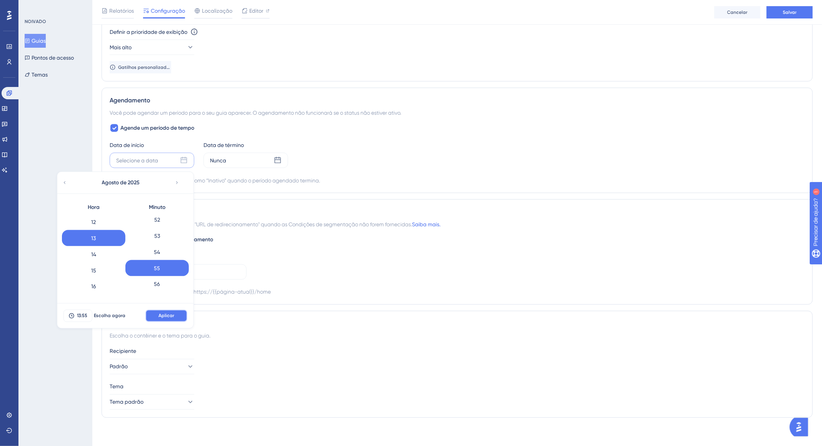
click at [169, 313] on font "Aplicar" at bounding box center [166, 315] width 16 height 5
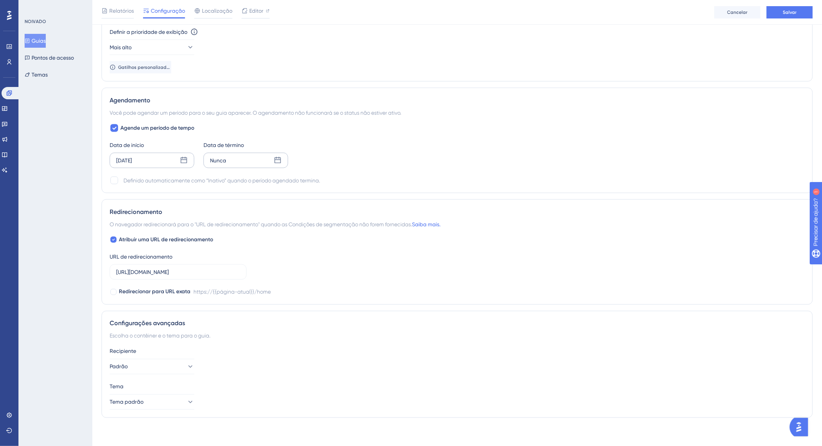
click at [233, 153] on div "Nunca" at bounding box center [245, 160] width 85 height 15
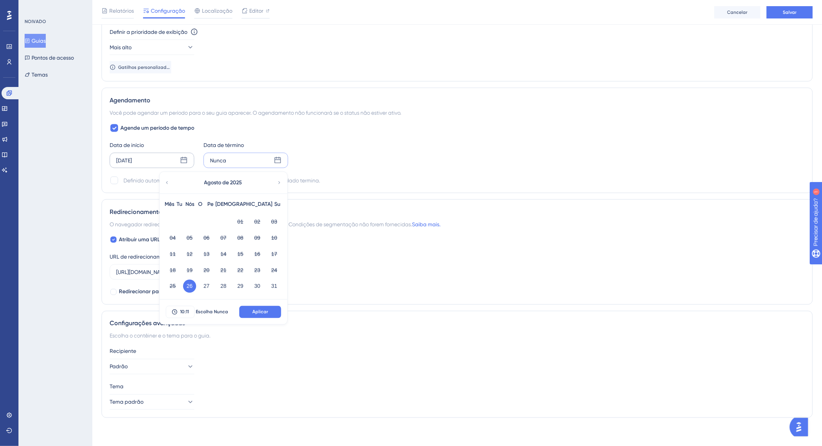
click at [185, 289] on button "26" at bounding box center [189, 285] width 13 height 13
click at [189, 286] on font "26" at bounding box center [189, 286] width 6 height 6
click at [186, 310] on font "10:11" at bounding box center [184, 311] width 9 height 5
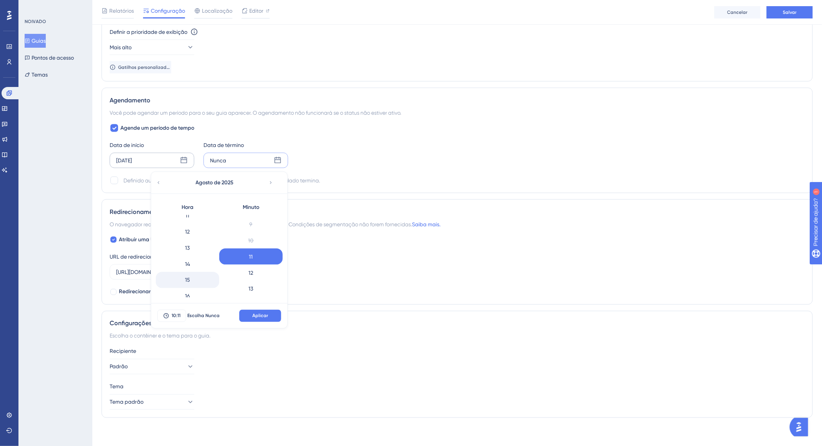
scroll to position [183, 0]
click at [200, 277] on div "15" at bounding box center [187, 282] width 63 height 16
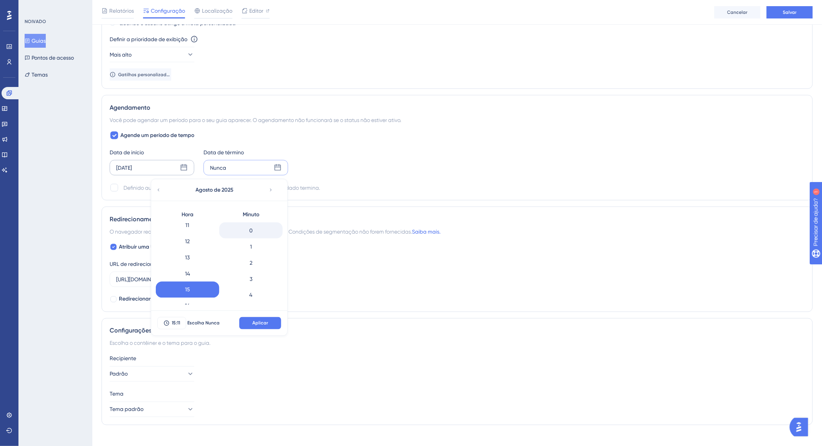
scroll to position [527, 0]
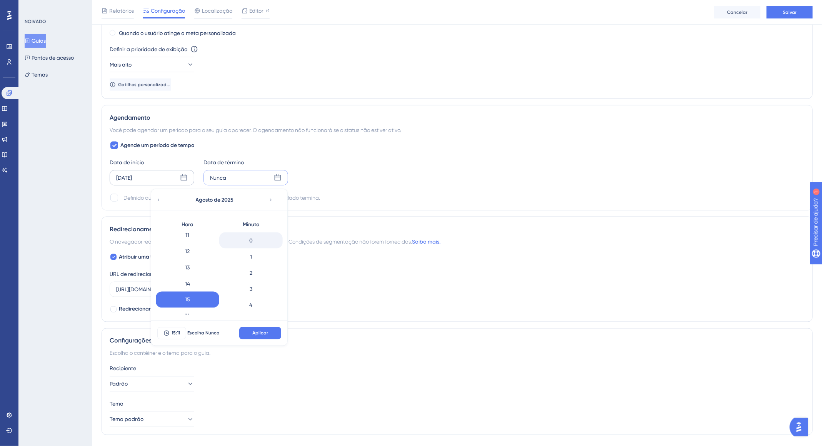
click at [261, 234] on div "0" at bounding box center [250, 240] width 63 height 16
click at [265, 331] on font "Aplicar" at bounding box center [260, 332] width 16 height 5
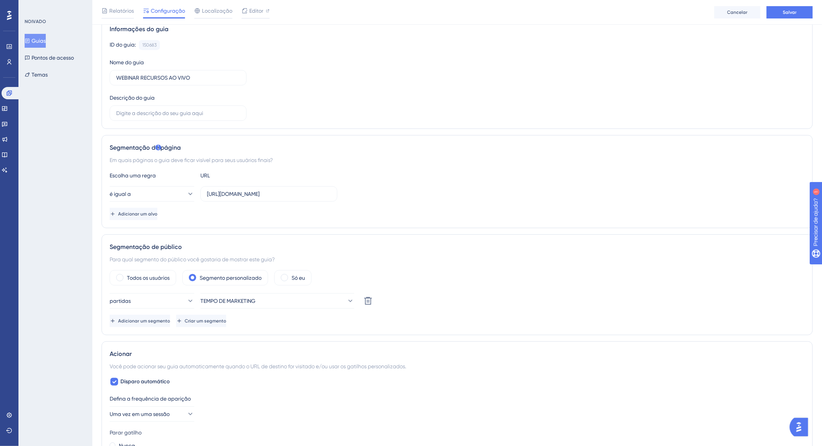
scroll to position [0, 0]
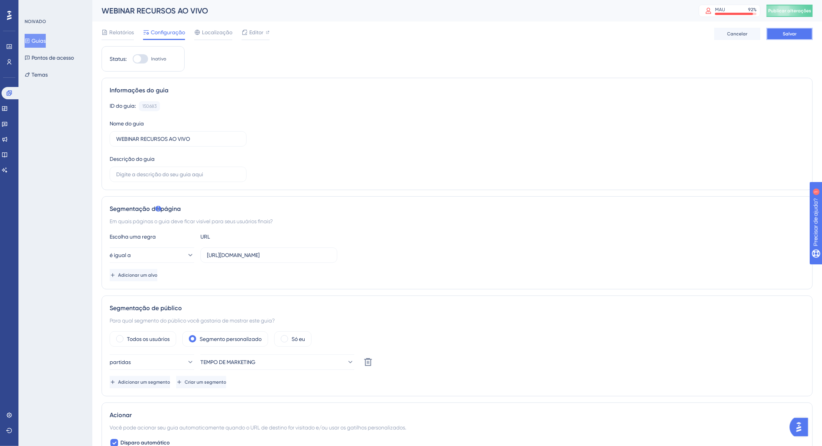
click at [792, 35] on font "Salvar" at bounding box center [789, 33] width 14 height 5
click at [806, 14] on button "Publicar alterações" at bounding box center [789, 11] width 46 height 12
click at [42, 40] on font "Guias" at bounding box center [39, 41] width 14 height 6
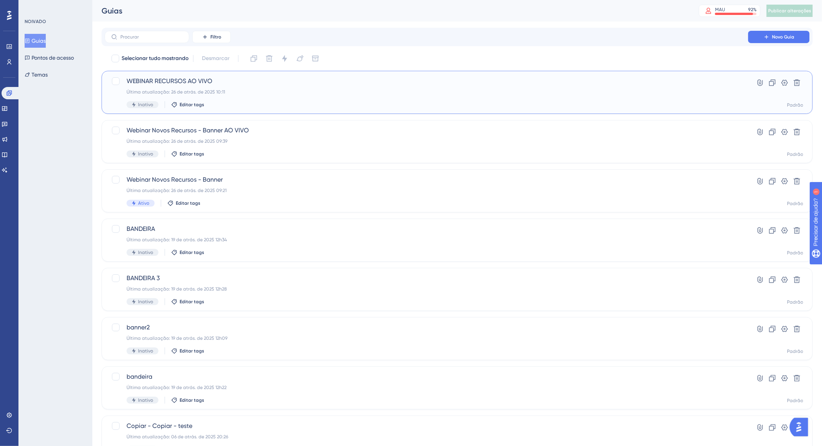
click at [304, 90] on div "Última atualização: 26 de atrás. de 2025 10:11" at bounding box center [425, 92] width 599 height 6
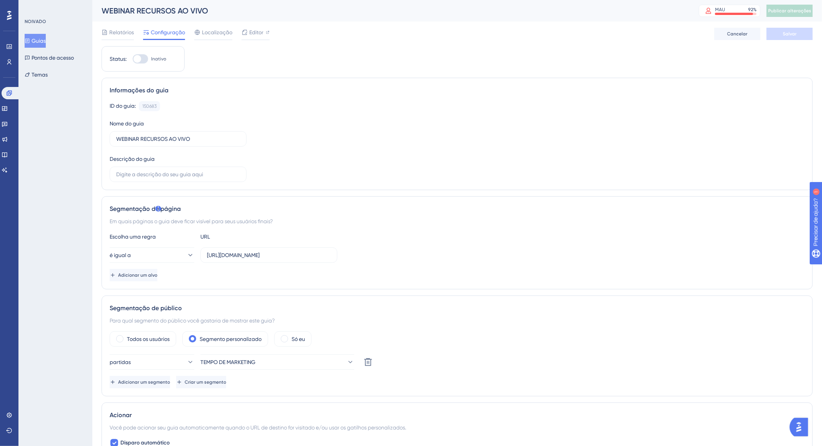
click at [146, 58] on div at bounding box center [140, 58] width 15 height 9
click at [133, 59] on input "Inativo" at bounding box center [132, 59] width 0 height 0
checkbox input "true"
click at [807, 32] on button "Salvar" at bounding box center [789, 34] width 46 height 12
click at [802, 13] on font "Publicar alterações" at bounding box center [789, 10] width 43 height 5
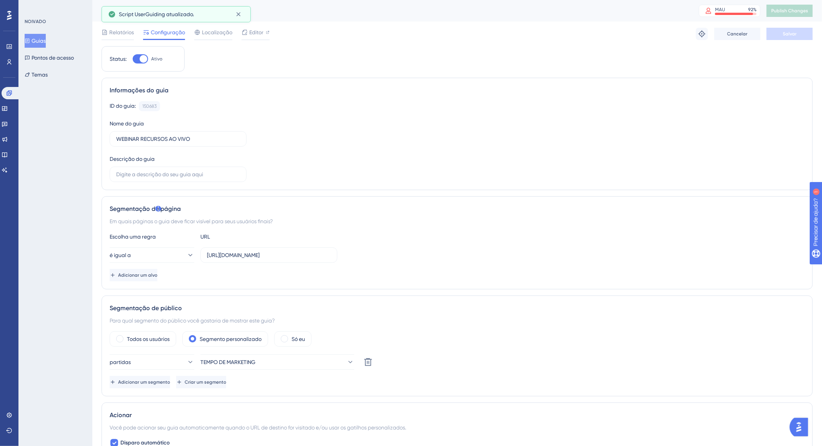
click at [46, 44] on font "Guias" at bounding box center [39, 40] width 14 height 9
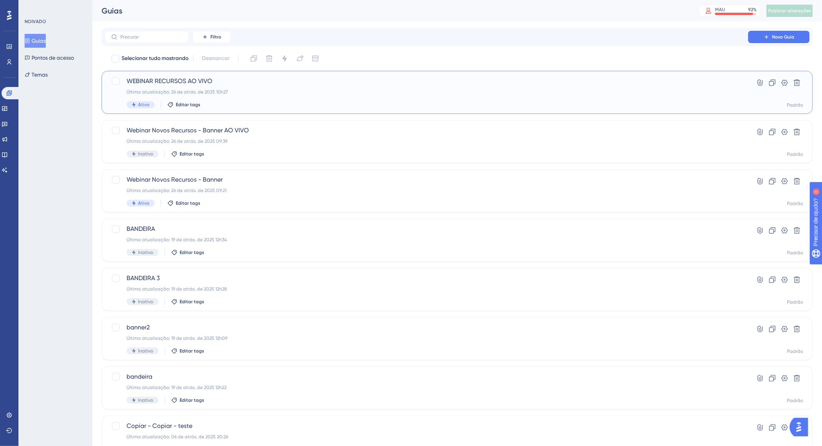
click at [266, 92] on div "Última atualização: 26 de atrás. de 2025 10h27" at bounding box center [425, 92] width 599 height 6
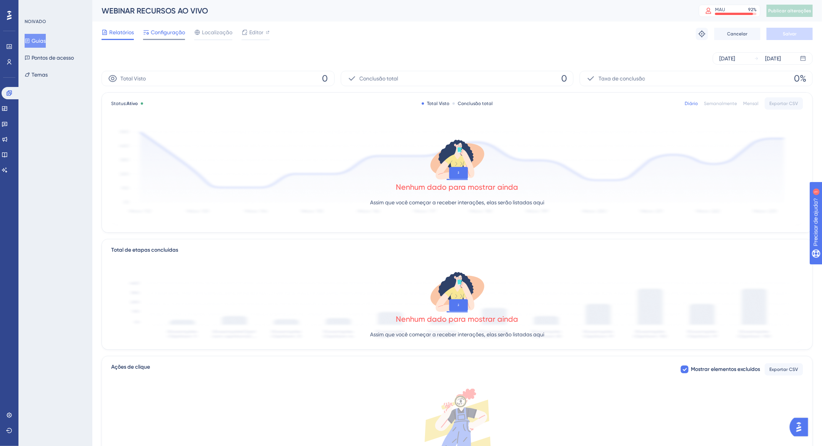
click at [168, 35] on font "Configuração" at bounding box center [168, 32] width 34 height 6
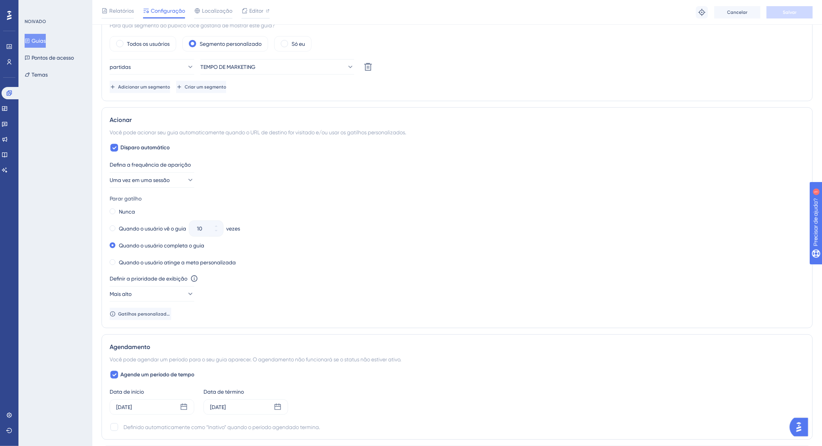
scroll to position [304, 0]
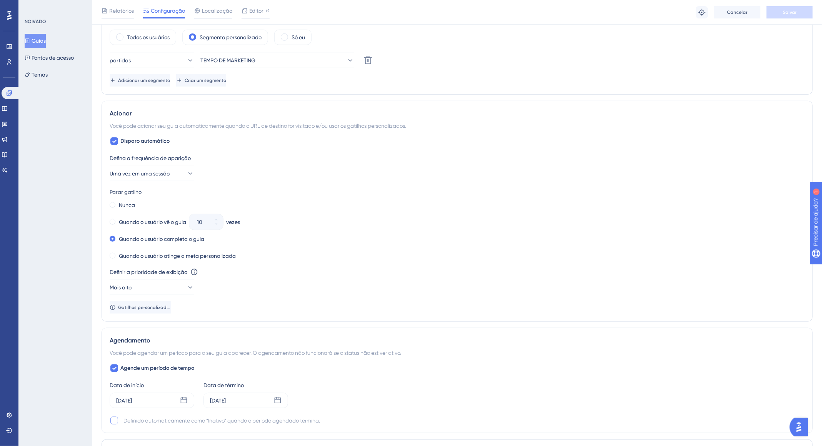
click at [112, 418] on div at bounding box center [114, 420] width 8 height 8
checkbox input "true"
click at [795, 7] on button "Salvar" at bounding box center [789, 12] width 46 height 12
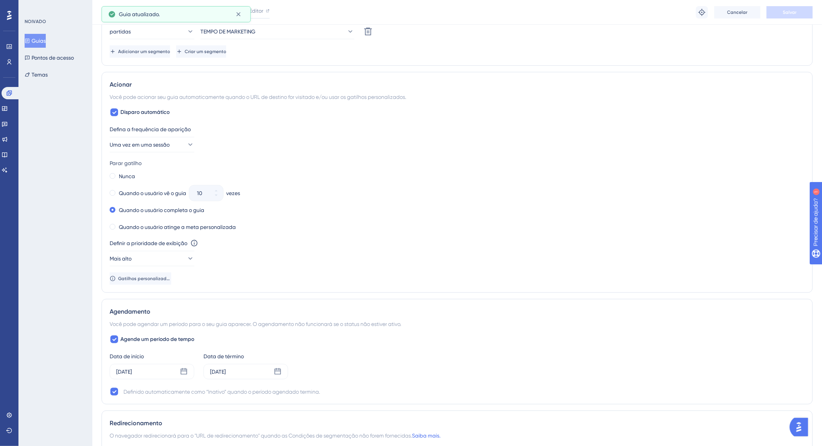
scroll to position [482, 0]
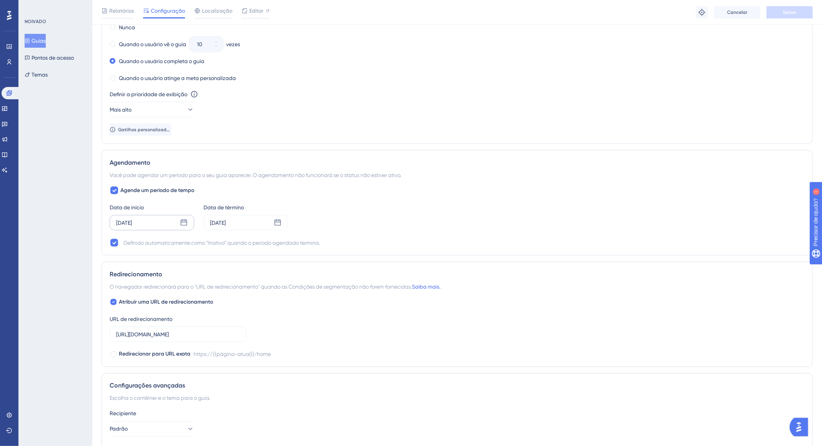
click at [179, 219] on div "[DATE]" at bounding box center [152, 222] width 85 height 15
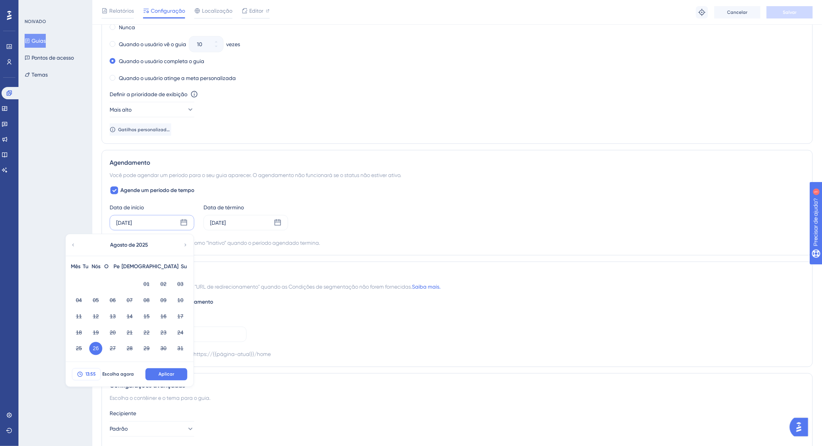
click at [91, 372] on font "13:55" at bounding box center [90, 373] width 10 height 5
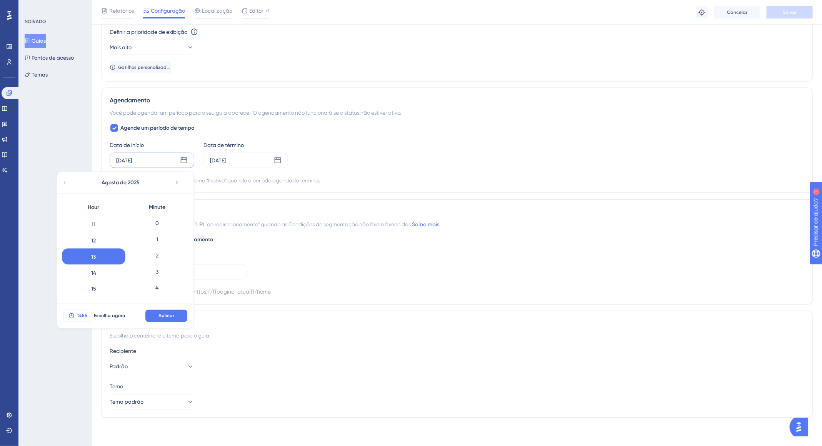
scroll to position [855, 0]
click at [164, 314] on font "Aplicar" at bounding box center [166, 315] width 16 height 5
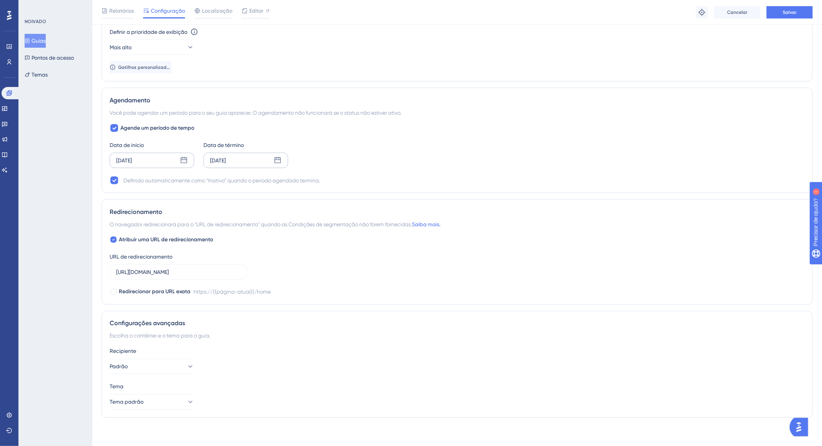
click at [226, 161] on font "[DATE]" at bounding box center [218, 160] width 16 height 6
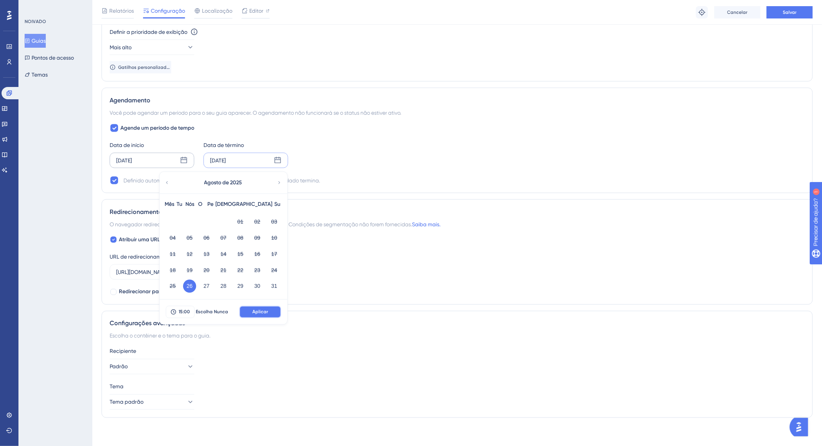
click at [261, 309] on font "Aplicar" at bounding box center [260, 311] width 16 height 5
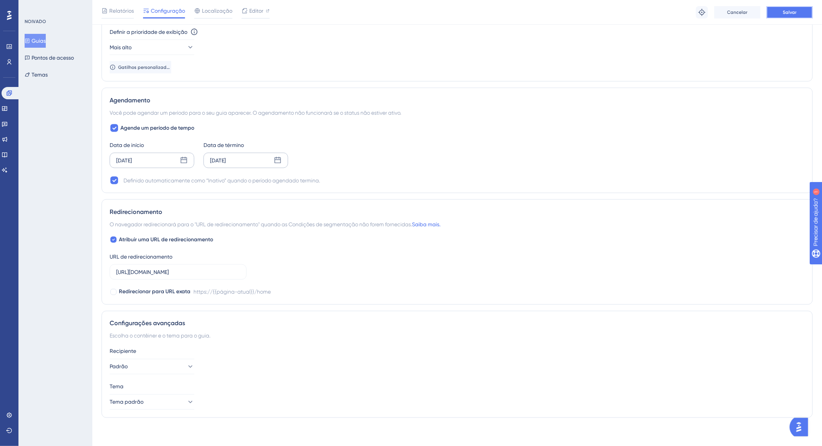
click at [790, 12] on font "Salvar" at bounding box center [789, 12] width 14 height 5
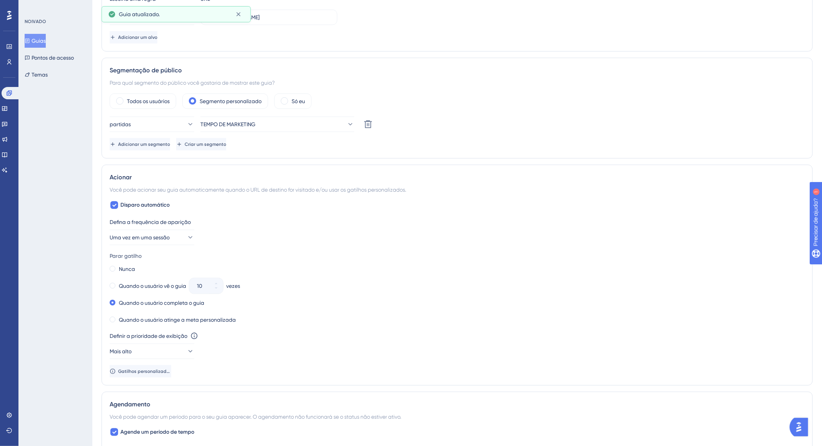
scroll to position [0, 0]
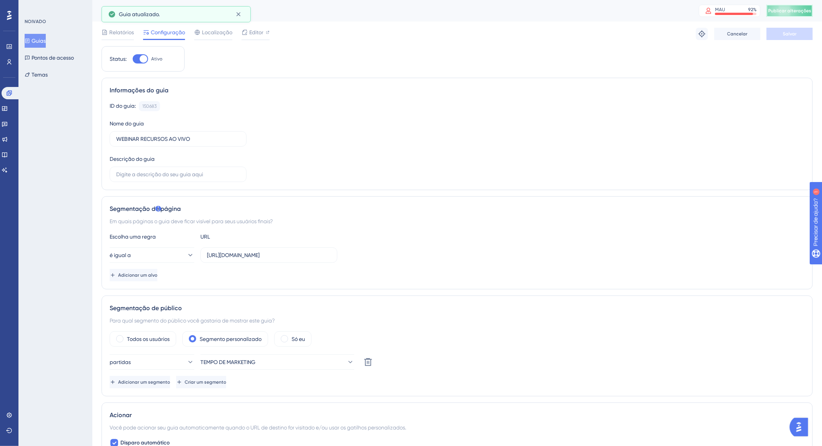
click at [788, 14] on button "Publicar alterações" at bounding box center [789, 11] width 46 height 12
click at [46, 37] on font "Guias" at bounding box center [39, 40] width 14 height 9
